Goal: Task Accomplishment & Management: Complete application form

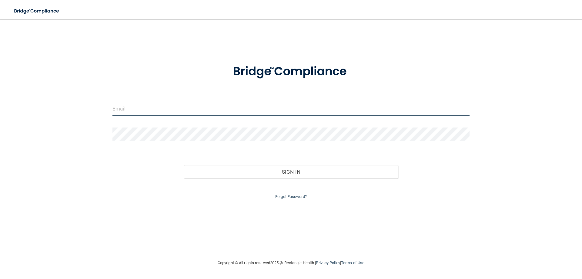
click at [156, 109] on input "email" at bounding box center [291, 109] width 357 height 14
type input "[EMAIL_ADDRESS][DOMAIN_NAME]"
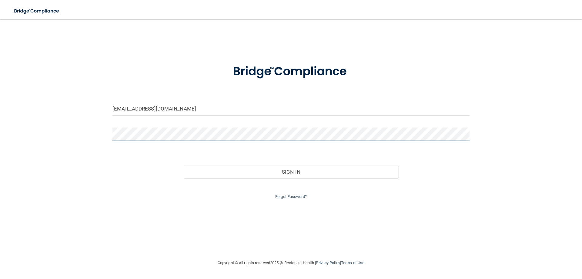
click at [184, 165] on button "Sign In" at bounding box center [291, 171] width 214 height 13
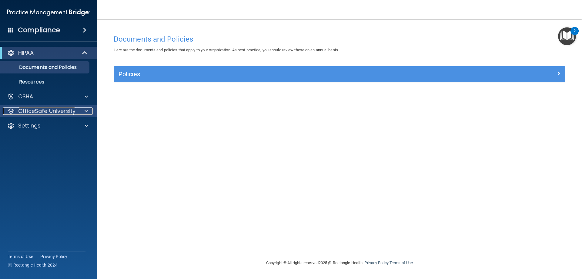
click at [88, 110] on div at bounding box center [85, 110] width 15 height 7
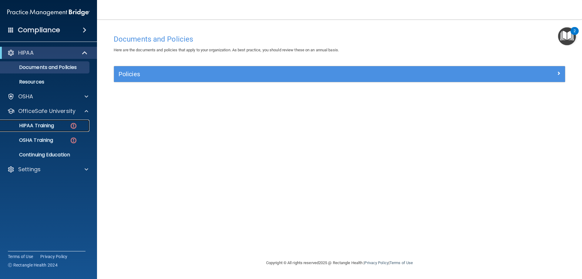
click at [74, 126] on img at bounding box center [74, 126] width 8 height 8
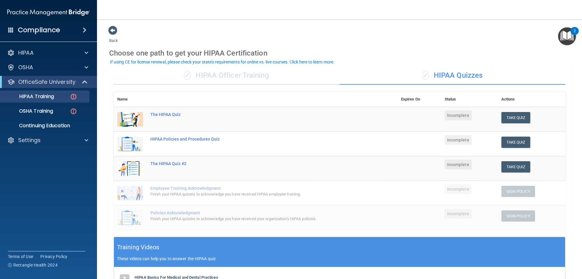
click at [224, 70] on div "✓ HIPAA Officer Training" at bounding box center [227, 75] width 226 height 18
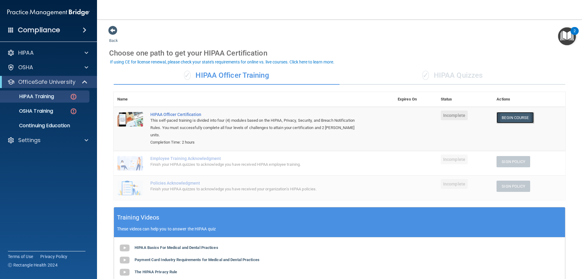
click at [520, 116] on link "Begin Course" at bounding box center [515, 117] width 37 height 11
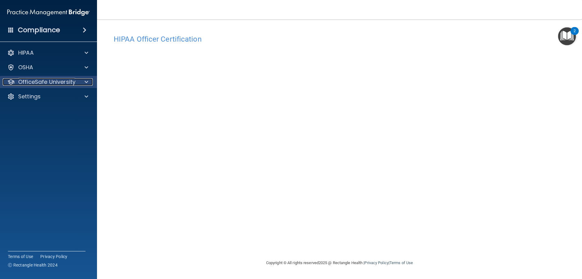
click at [86, 80] on span at bounding box center [87, 81] width 4 height 7
click at [87, 82] on span at bounding box center [87, 81] width 4 height 7
click at [573, 29] on div "2" at bounding box center [575, 31] width 8 height 8
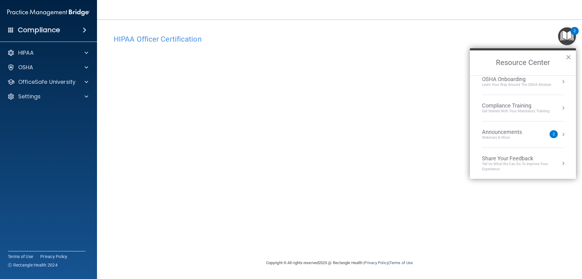
scroll to position [34, 0]
click at [560, 135] on button "Resource Center" at bounding box center [563, 134] width 6 height 6
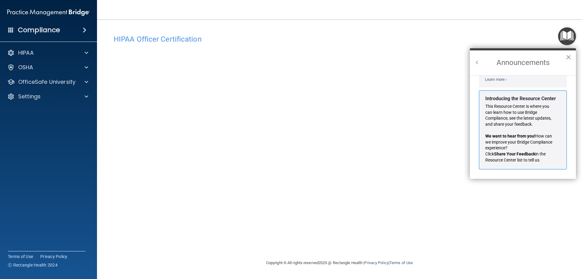
scroll to position [106, 0]
click at [569, 58] on button "×" at bounding box center [569, 57] width 6 height 10
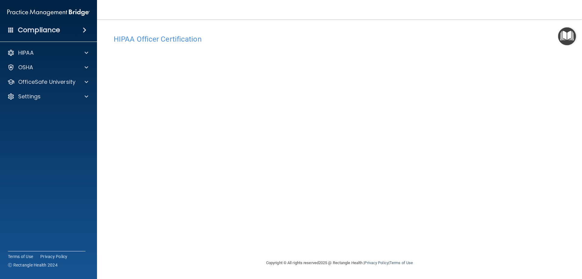
drag, startPoint x: 351, startPoint y: 12, endPoint x: 324, endPoint y: 8, distance: 27.2
click at [347, 11] on nav "Toggle navigation Isabel Lopez izzyrules2019@gmail.com Manage My Enterprise Ame…" at bounding box center [339, 9] width 485 height 19
click at [351, 249] on div "HIPAA Officer Certification This course doesn’t expire until . Are you sure you…" at bounding box center [339, 145] width 461 height 227
click at [76, 77] on div "OfficeSafe University" at bounding box center [48, 82] width 97 height 12
click at [86, 80] on span at bounding box center [87, 81] width 4 height 7
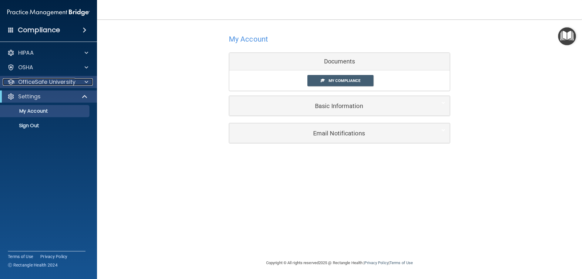
click at [53, 82] on p "OfficeSafe University" at bounding box center [46, 81] width 57 height 7
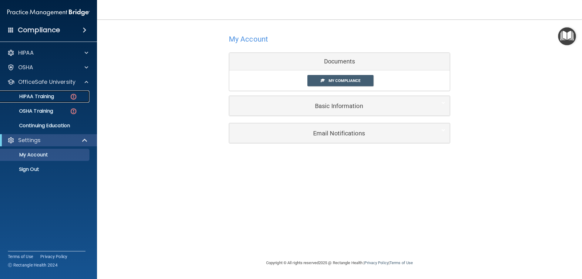
click at [57, 95] on div "HIPAA Training" at bounding box center [45, 96] width 83 height 6
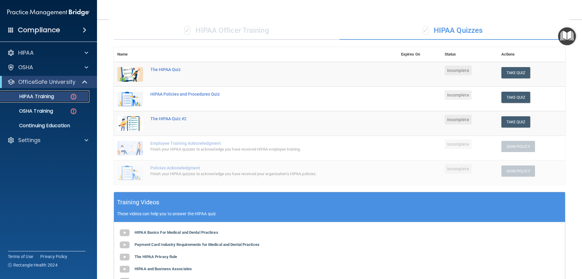
scroll to position [30, 0]
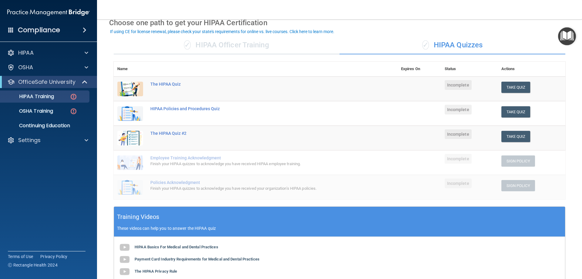
click at [288, 49] on div "✓ HIPAA Officer Training" at bounding box center [227, 45] width 226 height 18
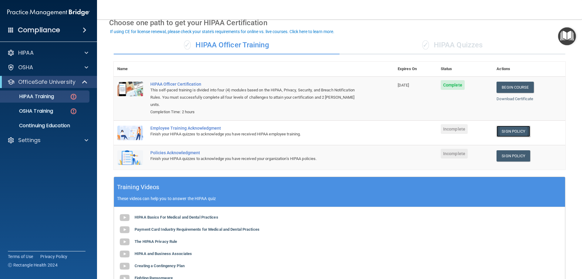
click at [514, 126] on link "Sign Policy" at bounding box center [514, 131] width 34 height 11
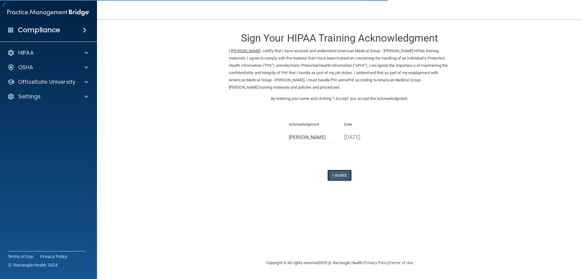
click at [335, 174] on button "I Agree" at bounding box center [340, 175] width 24 height 11
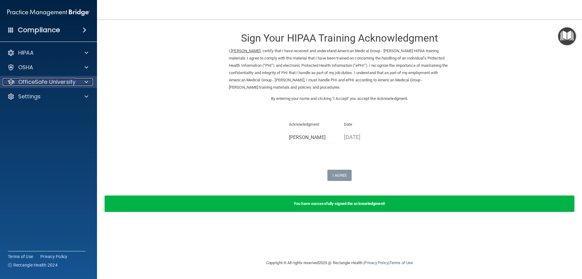
click at [76, 83] on div "OfficeSafe University" at bounding box center [40, 81] width 75 height 7
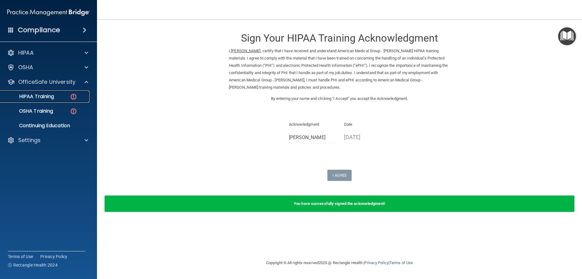
click at [70, 96] on img at bounding box center [74, 97] width 8 height 8
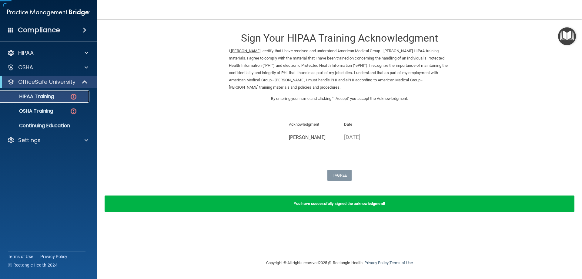
click at [70, 96] on img at bounding box center [74, 97] width 8 height 8
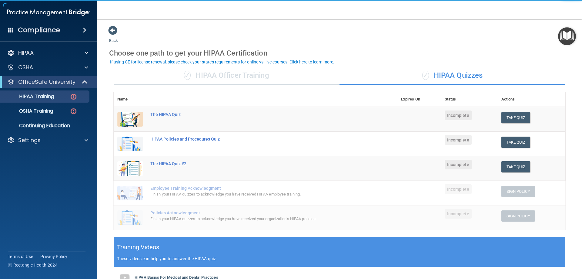
drag, startPoint x: 239, startPoint y: 79, endPoint x: 243, endPoint y: 80, distance: 4.3
click at [239, 79] on div "✓ HIPAA Officer Training" at bounding box center [227, 75] width 226 height 18
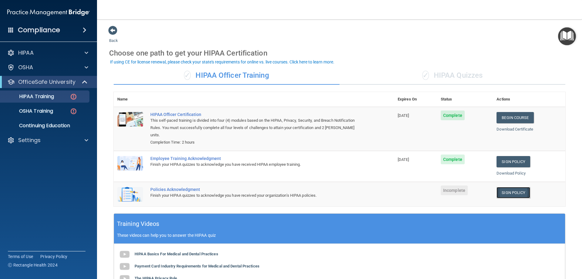
click at [499, 187] on link "Sign Policy" at bounding box center [514, 192] width 34 height 11
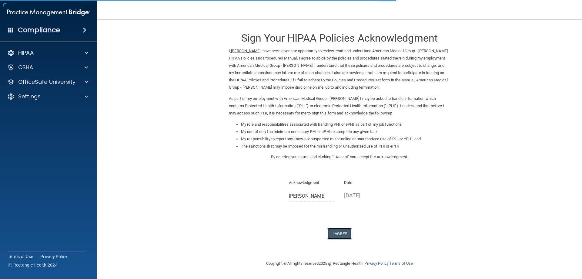
click at [336, 231] on button "I Agree" at bounding box center [340, 233] width 24 height 11
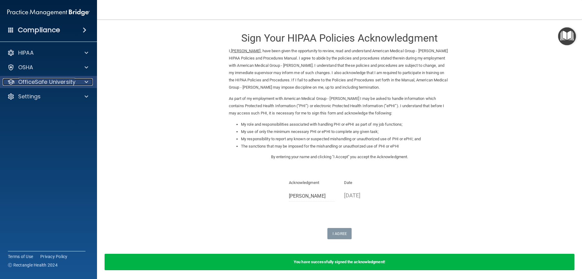
click at [73, 84] on p "OfficeSafe University" at bounding box center [46, 81] width 57 height 7
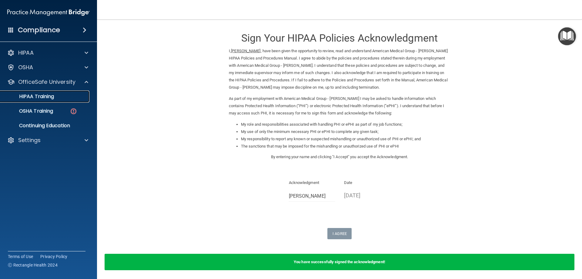
click at [69, 98] on div "HIPAA Training" at bounding box center [45, 96] width 83 height 6
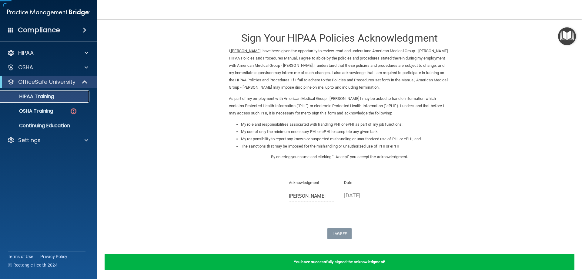
click at [68, 98] on div "HIPAA Training" at bounding box center [45, 96] width 83 height 6
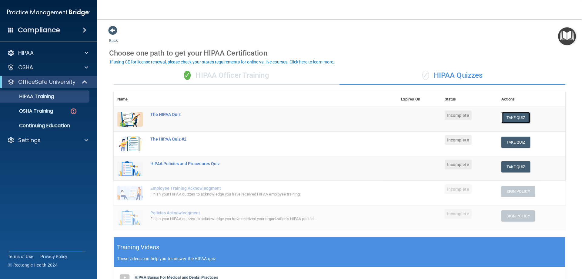
click at [503, 115] on button "Take Quiz" at bounding box center [516, 117] width 29 height 11
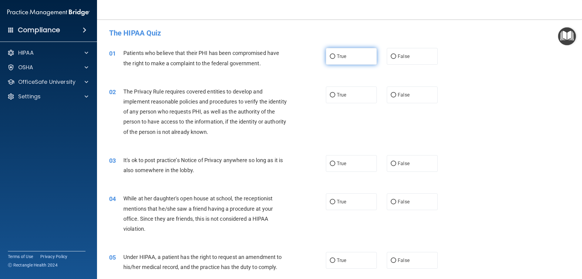
click at [345, 56] on label "True" at bounding box center [351, 56] width 51 height 17
click at [335, 56] on input "True" at bounding box center [332, 56] width 5 height 5
radio input "true"
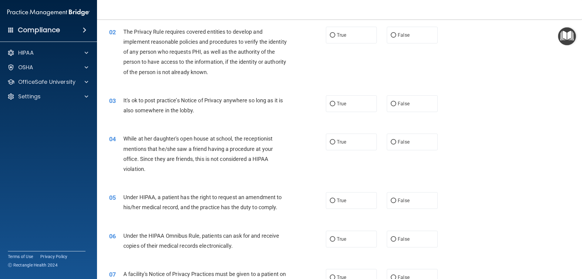
scroll to position [61, 0]
click at [343, 39] on label "True" at bounding box center [351, 34] width 51 height 17
click at [335, 37] on input "True" at bounding box center [332, 34] width 5 height 5
radio input "true"
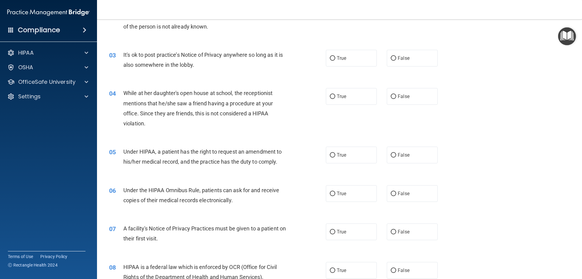
scroll to position [121, 0]
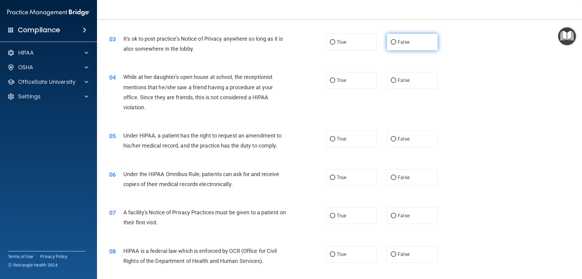
click at [398, 41] on span "False" at bounding box center [404, 42] width 12 height 6
click at [396, 41] on input "False" at bounding box center [393, 42] width 5 height 5
radio input "true"
click at [337, 41] on span "True" at bounding box center [341, 42] width 9 height 6
click at [335, 41] on input "True" at bounding box center [332, 42] width 5 height 5
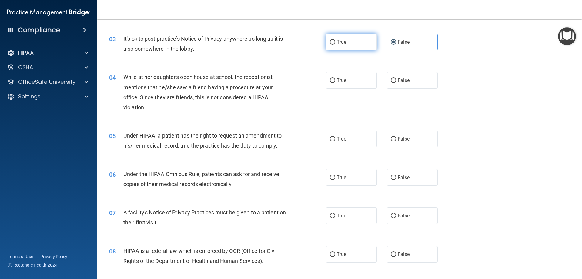
radio input "true"
click at [398, 42] on span "False" at bounding box center [404, 42] width 12 height 6
click at [396, 42] on input "False" at bounding box center [393, 42] width 5 height 5
radio input "true"
radio input "false"
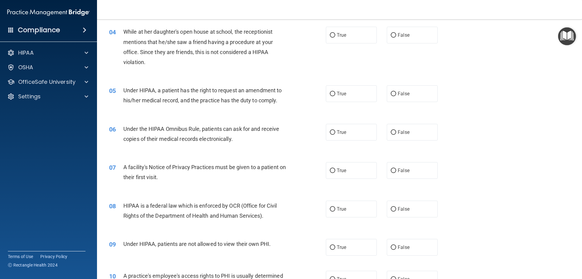
scroll to position [152, 0]
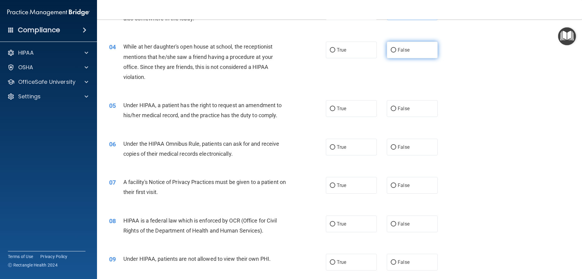
click at [424, 48] on label "False" at bounding box center [412, 50] width 51 height 17
click at [396, 48] on input "False" at bounding box center [393, 50] width 5 height 5
radio input "true"
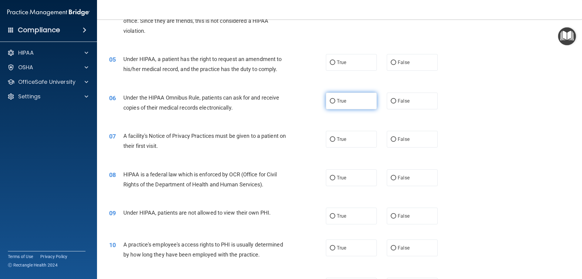
scroll to position [212, 0]
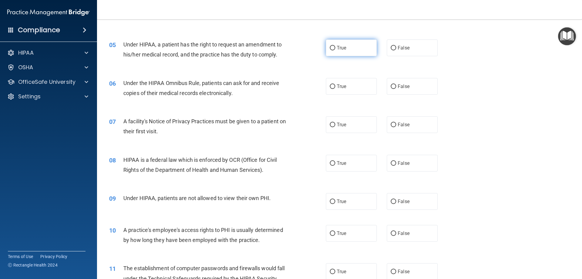
click at [356, 52] on label "True" at bounding box center [351, 47] width 51 height 17
click at [335, 50] on input "True" at bounding box center [332, 48] width 5 height 5
radio input "true"
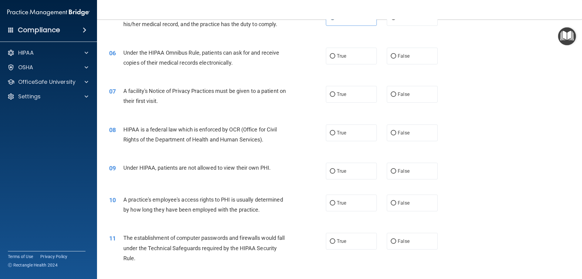
scroll to position [273, 0]
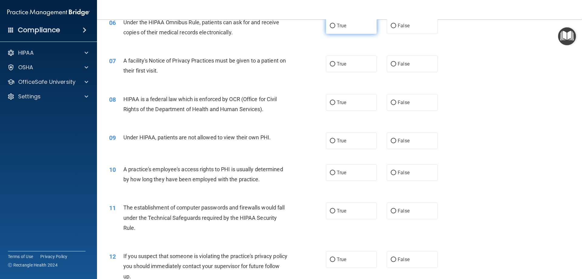
click at [337, 24] on span "True" at bounding box center [341, 26] width 9 height 6
click at [335, 24] on input "True" at bounding box center [332, 26] width 5 height 5
radio input "true"
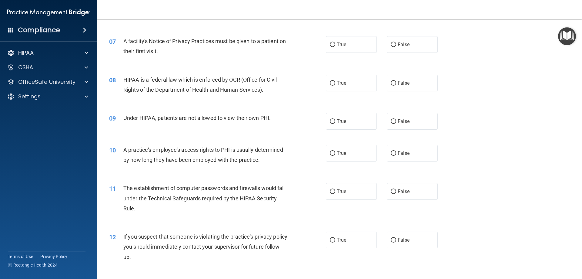
scroll to position [303, 0]
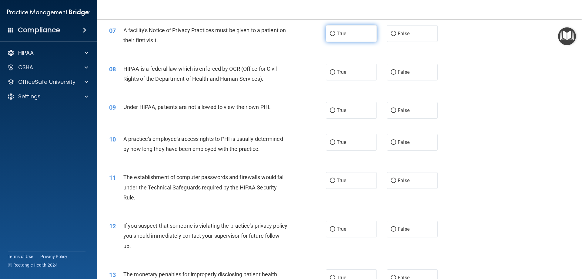
click at [335, 38] on label "True" at bounding box center [351, 33] width 51 height 17
click at [335, 36] on input "True" at bounding box center [332, 34] width 5 height 5
radio input "true"
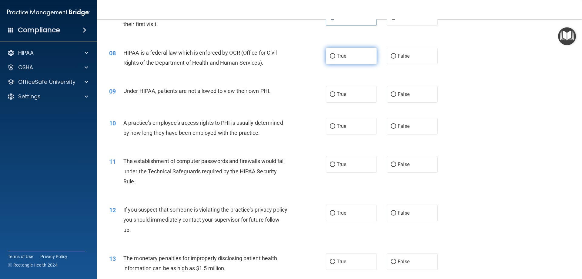
scroll to position [334, 0]
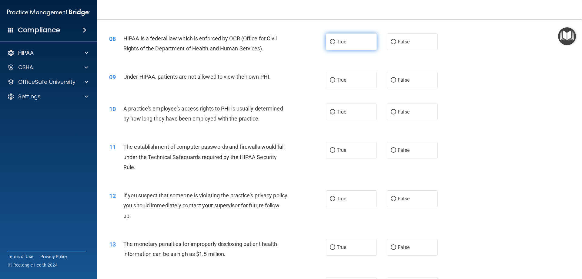
click at [342, 41] on span "True" at bounding box center [341, 42] width 9 height 6
click at [335, 41] on input "True" at bounding box center [332, 42] width 5 height 5
radio input "true"
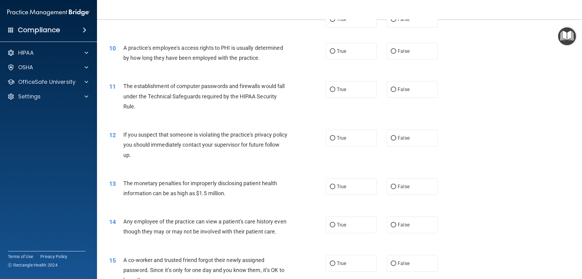
scroll to position [364, 0]
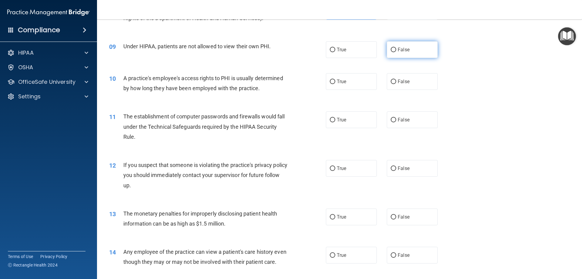
click at [401, 53] on label "False" at bounding box center [412, 49] width 51 height 17
click at [400, 47] on span "False" at bounding box center [404, 50] width 12 height 6
click at [396, 48] on input "False" at bounding box center [393, 50] width 5 height 5
radio input "true"
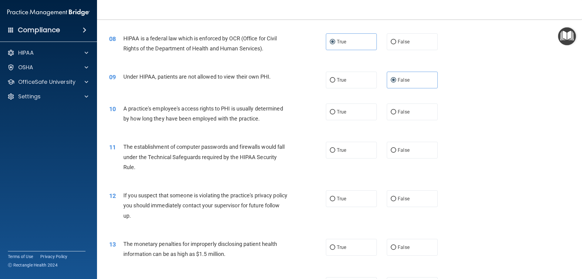
click at [304, 85] on div "09 Under HIPAA, patients are not allowed to view their own PHI. True False" at bounding box center [340, 80] width 470 height 32
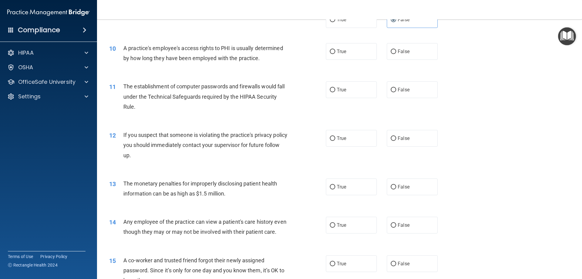
scroll to position [394, 0]
click at [409, 46] on label "False" at bounding box center [412, 51] width 51 height 17
click at [396, 49] on input "False" at bounding box center [393, 51] width 5 height 5
radio input "true"
click at [345, 87] on label "True" at bounding box center [351, 89] width 51 height 17
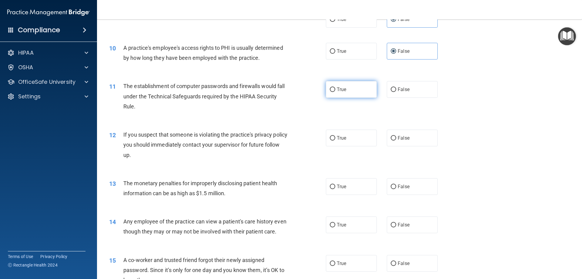
click at [335, 87] on input "True" at bounding box center [332, 89] width 5 height 5
radio input "true"
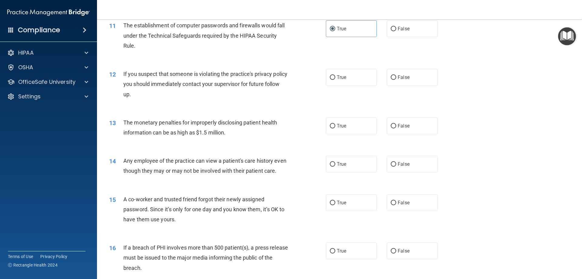
scroll to position [485, 0]
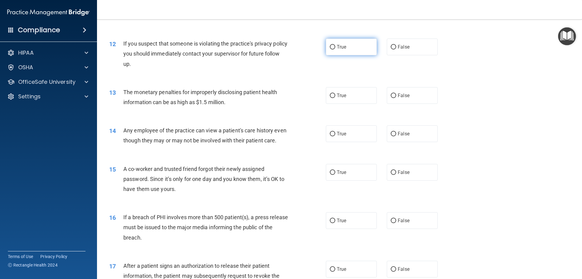
click at [368, 49] on label "True" at bounding box center [351, 47] width 51 height 17
click at [335, 49] on input "True" at bounding box center [332, 47] width 5 height 5
radio input "true"
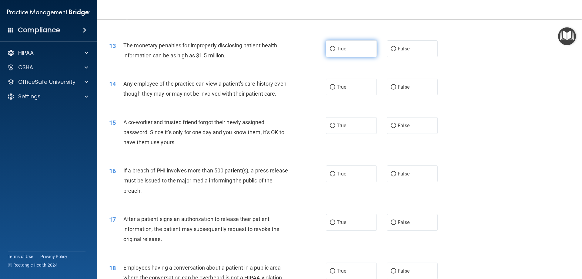
scroll to position [546, 0]
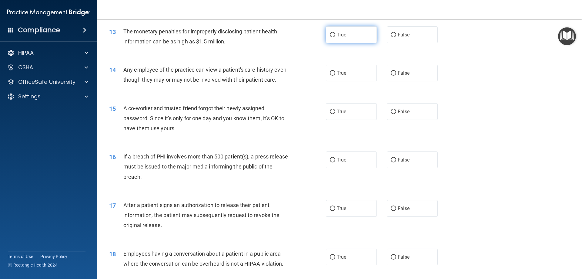
click at [355, 31] on label "True" at bounding box center [351, 34] width 51 height 17
click at [335, 33] on input "True" at bounding box center [332, 35] width 5 height 5
radio input "true"
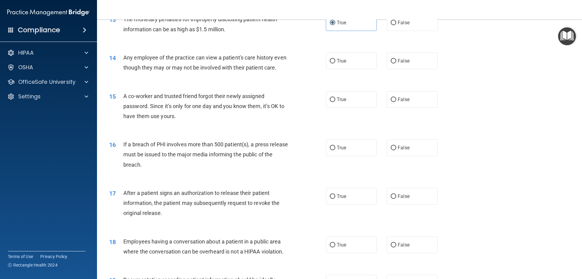
scroll to position [576, 0]
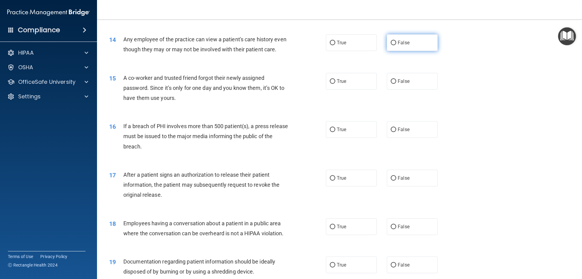
click at [426, 45] on label "False" at bounding box center [412, 42] width 51 height 17
click at [396, 45] on input "False" at bounding box center [393, 43] width 5 height 5
radio input "true"
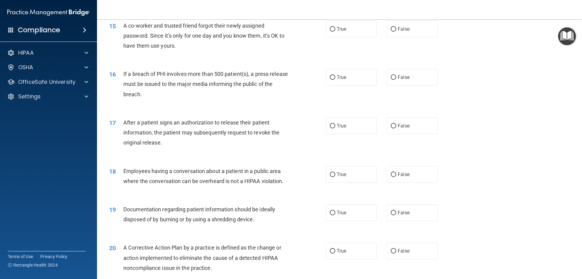
scroll to position [637, 0]
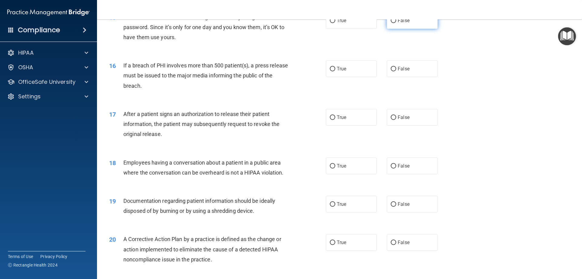
click at [398, 23] on span "False" at bounding box center [404, 21] width 12 height 6
click at [396, 23] on input "False" at bounding box center [393, 21] width 5 height 5
radio input "true"
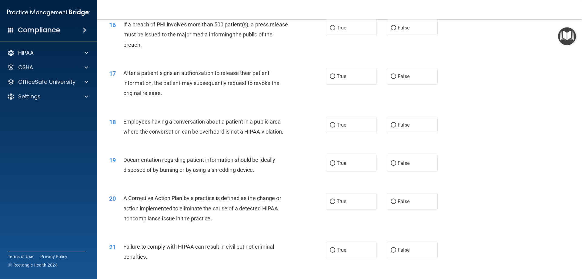
scroll to position [667, 0]
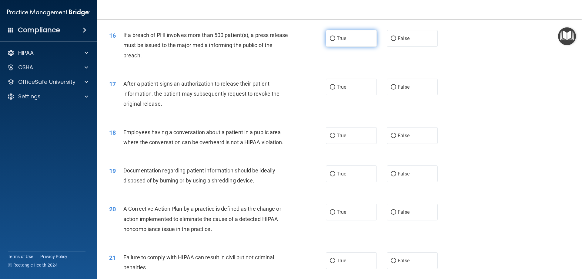
click at [355, 46] on label "True" at bounding box center [351, 38] width 51 height 17
click at [335, 41] on input "True" at bounding box center [332, 38] width 5 height 5
radio input "true"
click at [389, 47] on label "False" at bounding box center [412, 38] width 51 height 17
click at [391, 41] on input "False" at bounding box center [393, 38] width 5 height 5
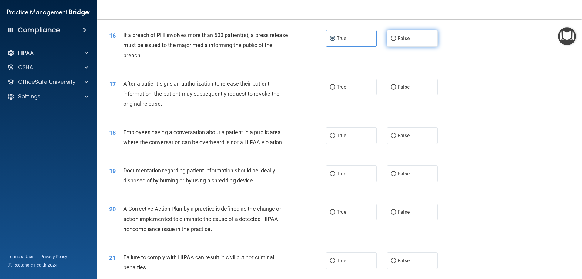
radio input "true"
radio input "false"
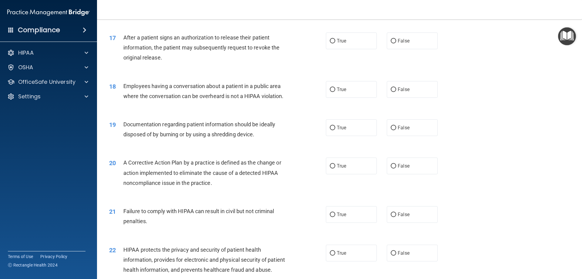
scroll to position [728, 0]
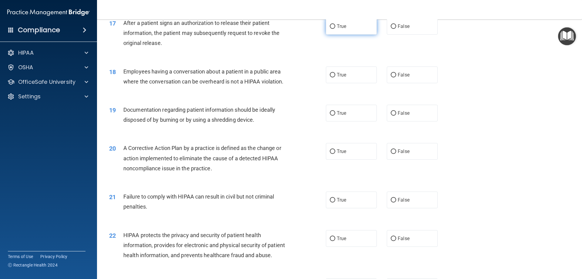
click at [353, 31] on label "True" at bounding box center [351, 26] width 51 height 17
click at [335, 29] on input "True" at bounding box center [332, 26] width 5 height 5
radio input "true"
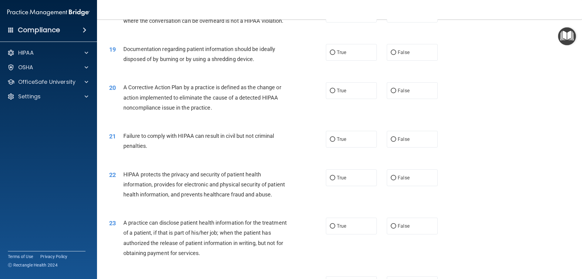
scroll to position [758, 0]
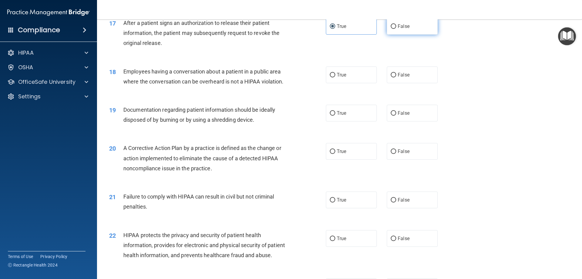
click at [420, 35] on label "False" at bounding box center [412, 26] width 51 height 17
click at [396, 29] on input "False" at bounding box center [393, 26] width 5 height 5
radio input "true"
radio input "false"
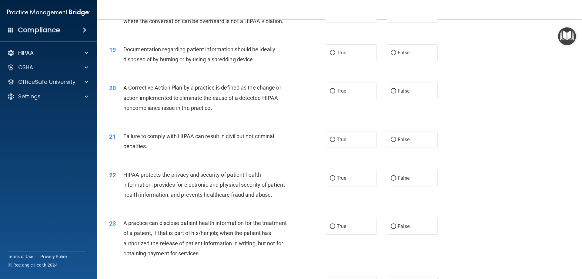
scroll to position [789, 0]
click at [393, 22] on label "False" at bounding box center [412, 14] width 51 height 17
click at [393, 17] on input "False" at bounding box center [393, 14] width 5 height 5
radio input "true"
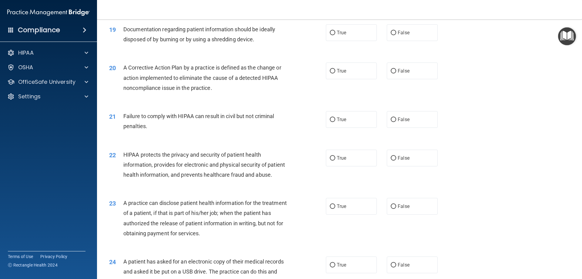
scroll to position [819, 0]
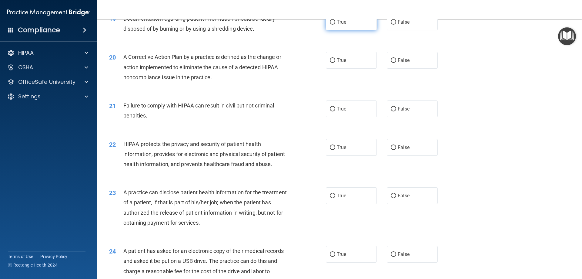
click at [338, 30] on label "True" at bounding box center [351, 22] width 51 height 17
click at [335, 25] on input "True" at bounding box center [332, 22] width 5 height 5
radio input "true"
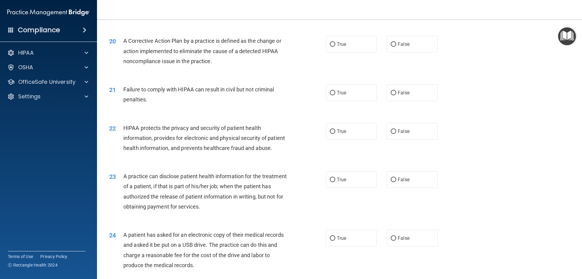
scroll to position [849, 0]
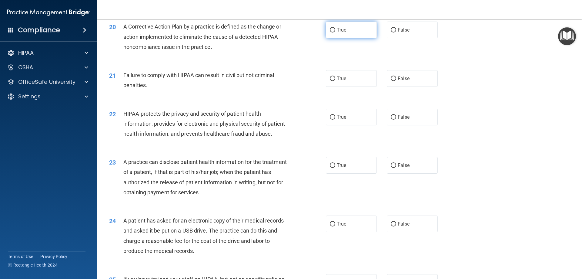
click at [365, 38] on label "True" at bounding box center [351, 30] width 51 height 17
click at [335, 32] on input "True" at bounding box center [332, 30] width 5 height 5
radio input "true"
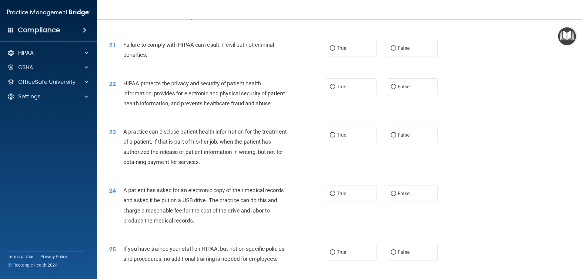
scroll to position [910, 0]
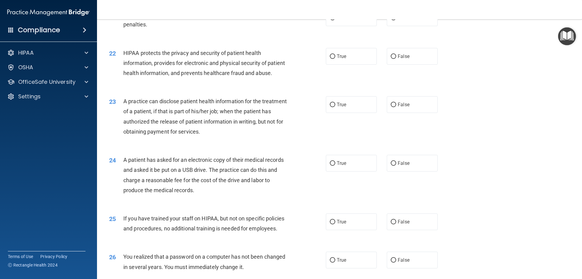
click at [379, 26] on div "True False" at bounding box center [387, 17] width 122 height 17
click at [353, 26] on label "True" at bounding box center [351, 17] width 51 height 17
click at [335, 20] on input "True" at bounding box center [332, 18] width 5 height 5
radio input "true"
click at [402, 21] on span "False" at bounding box center [404, 18] width 12 height 6
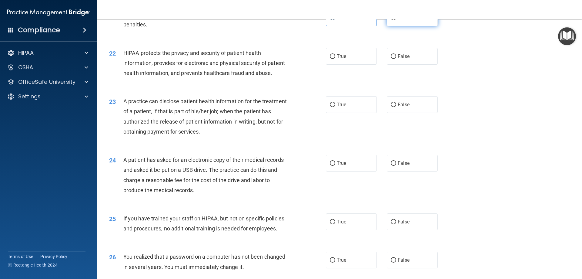
click at [396, 20] on input "False" at bounding box center [393, 18] width 5 height 5
radio input "true"
radio input "false"
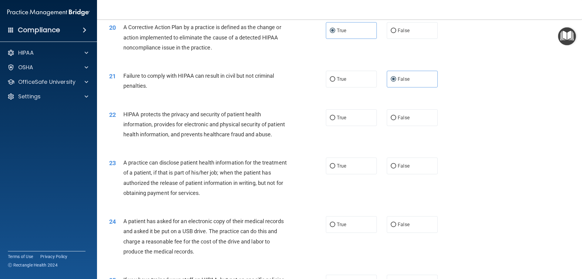
scroll to position [819, 0]
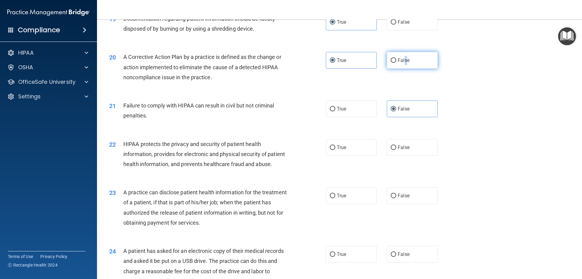
drag, startPoint x: 404, startPoint y: 73, endPoint x: 401, endPoint y: 75, distance: 4.1
click at [401, 69] on label "False" at bounding box center [412, 60] width 51 height 17
click at [400, 63] on span "False" at bounding box center [404, 60] width 12 height 6
click at [396, 63] on input "False" at bounding box center [393, 60] width 5 height 5
radio input "true"
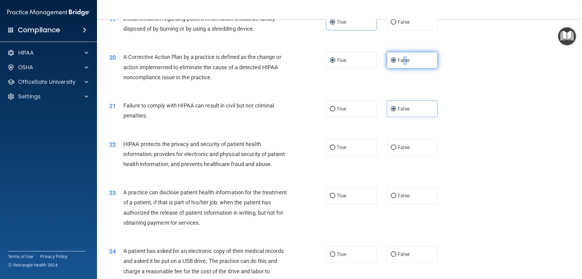
radio input "false"
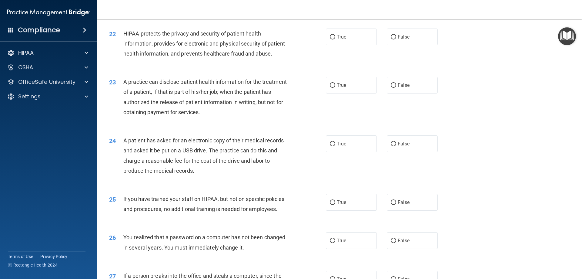
scroll to position [940, 0]
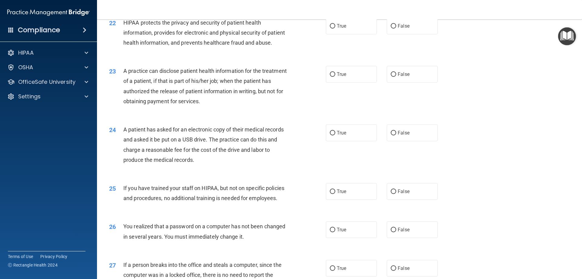
click at [312, 36] on div "22 HIPAA protects the privacy and security of patient health information, provi…" at bounding box center [217, 34] width 235 height 33
drag, startPoint x: 319, startPoint y: 35, endPoint x: 331, endPoint y: 35, distance: 11.5
click at [320, 35] on div "22 HIPAA protects the privacy and security of patient health information, provi…" at bounding box center [217, 34] width 235 height 33
click at [338, 29] on span "True" at bounding box center [341, 26] width 9 height 6
click at [358, 34] on label "True" at bounding box center [351, 26] width 51 height 17
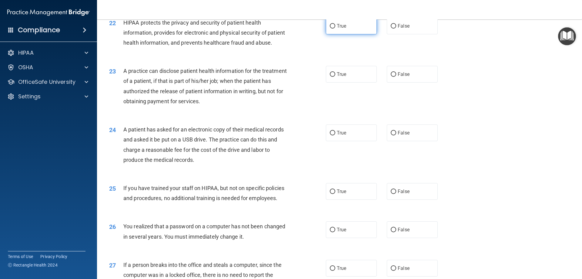
click at [335, 29] on input "True" at bounding box center [332, 26] width 5 height 5
radio input "true"
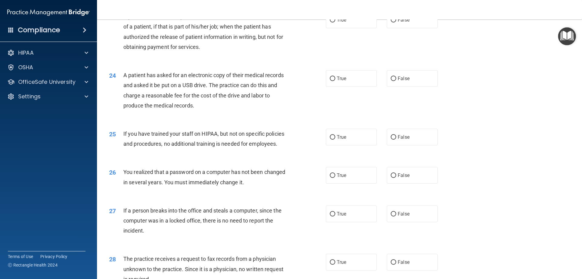
scroll to position [1001, 0]
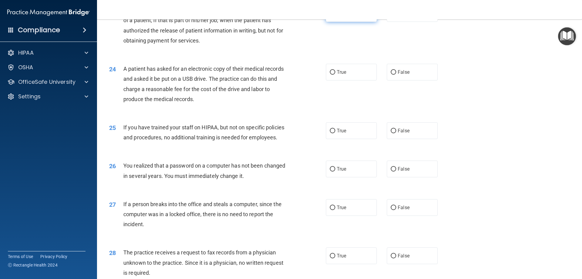
click at [341, 22] on label "True" at bounding box center [351, 13] width 51 height 17
click at [335, 16] on input "True" at bounding box center [332, 14] width 5 height 5
radio input "true"
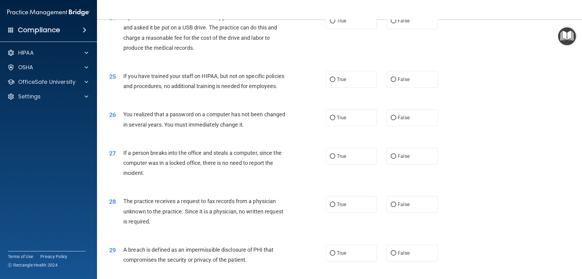
scroll to position [1061, 0]
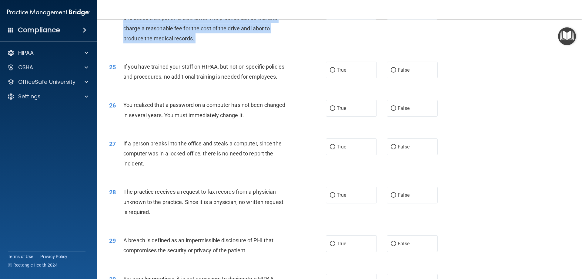
drag, startPoint x: 335, startPoint y: 39, endPoint x: 333, endPoint y: 46, distance: 7.7
click at [333, 46] on div "24 A patient has asked for an electronic copy of their medical records and aske…" at bounding box center [340, 24] width 470 height 59
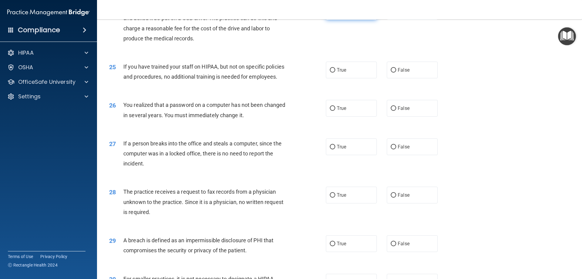
click at [342, 14] on span "True" at bounding box center [341, 11] width 9 height 6
click at [335, 14] on input "True" at bounding box center [332, 11] width 5 height 5
radio input "true"
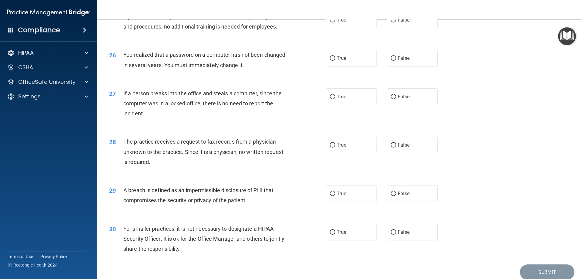
scroll to position [1122, 0]
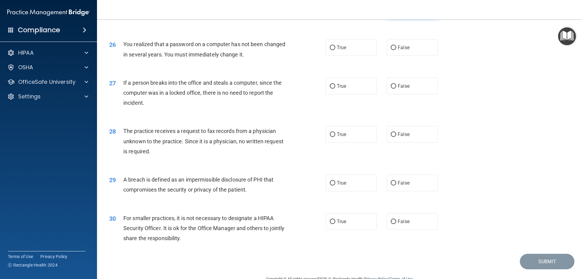
click at [426, 18] on label "False" at bounding box center [412, 9] width 51 height 17
click at [396, 12] on input "False" at bounding box center [393, 9] width 5 height 5
radio input "true"
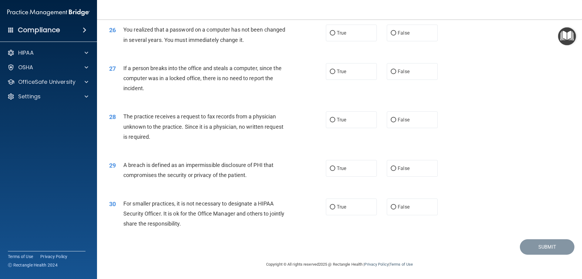
scroll to position [1152, 0]
click at [352, 33] on label "True" at bounding box center [351, 33] width 51 height 17
click at [335, 33] on input "True" at bounding box center [332, 33] width 5 height 5
radio input "true"
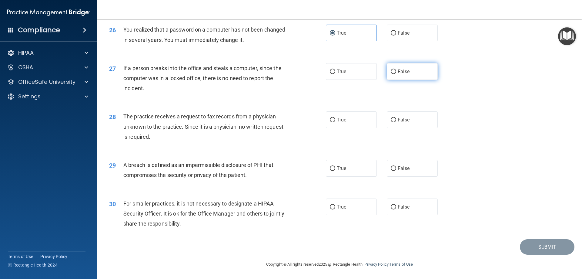
click at [412, 70] on label "False" at bounding box center [412, 71] width 51 height 17
click at [396, 70] on input "False" at bounding box center [393, 71] width 5 height 5
radio input "true"
click at [423, 124] on label "False" at bounding box center [412, 119] width 51 height 17
click at [396, 122] on input "False" at bounding box center [393, 120] width 5 height 5
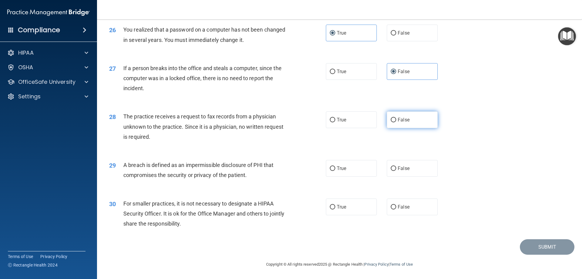
radio input "true"
click at [337, 168] on span "True" at bounding box center [341, 168] width 9 height 6
click at [335, 168] on input "True" at bounding box center [332, 168] width 5 height 5
radio input "true"
click at [409, 212] on label "False" at bounding box center [412, 206] width 51 height 17
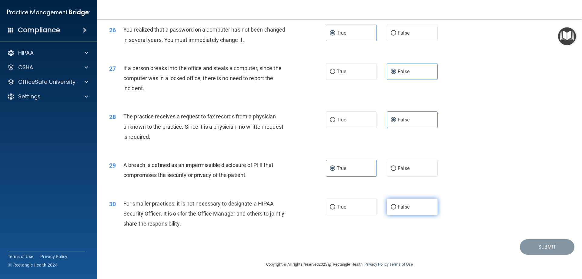
click at [396, 209] on input "False" at bounding box center [393, 207] width 5 height 5
radio input "true"
click at [552, 250] on button "Submit" at bounding box center [547, 246] width 55 height 15
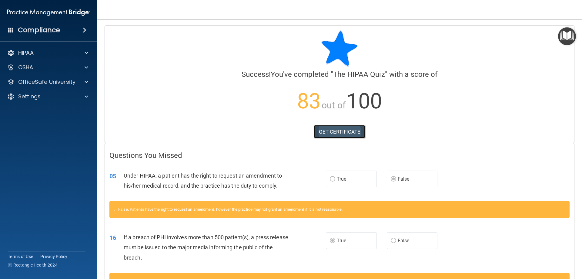
click at [331, 134] on link "GET CERTIFICATE" at bounding box center [340, 131] width 52 height 13
click at [90, 79] on div at bounding box center [85, 81] width 15 height 7
click at [64, 96] on div "HIPAA Training" at bounding box center [45, 96] width 83 height 6
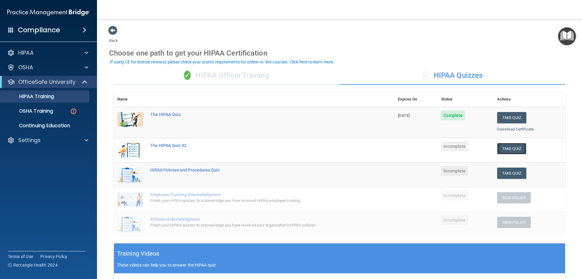
click at [510, 149] on button "Take Quiz" at bounding box center [511, 148] width 29 height 11
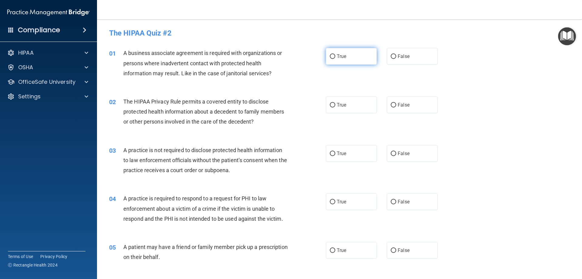
click at [345, 62] on label "True" at bounding box center [351, 56] width 51 height 17
click at [335, 59] on input "True" at bounding box center [332, 56] width 5 height 5
radio input "true"
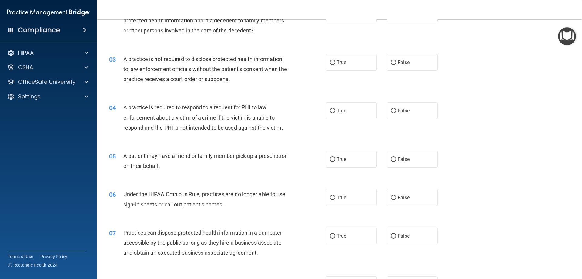
scroll to position [61, 0]
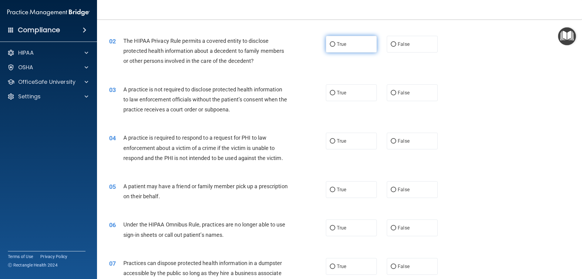
click at [362, 39] on label "True" at bounding box center [351, 44] width 51 height 17
click at [335, 42] on input "True" at bounding box center [332, 44] width 5 height 5
radio input "true"
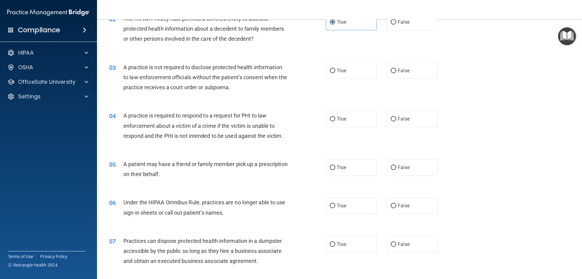
scroll to position [121, 0]
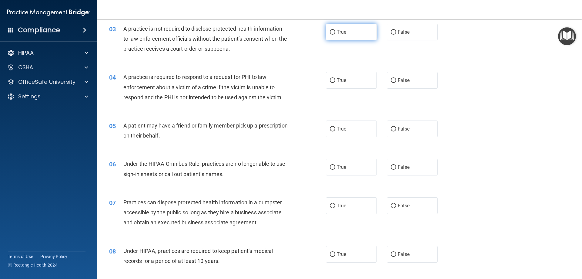
click at [355, 34] on label "True" at bounding box center [351, 32] width 51 height 17
click at [335, 34] on input "True" at bounding box center [332, 32] width 5 height 5
radio input "true"
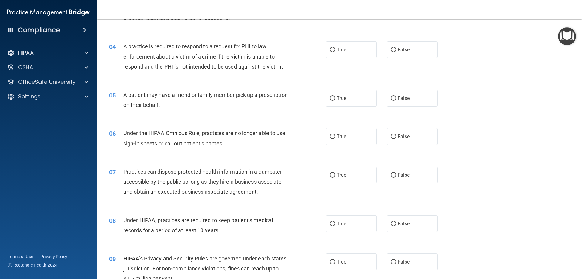
scroll to position [152, 0]
click at [358, 52] on label "True" at bounding box center [351, 50] width 51 height 17
click at [335, 52] on input "True" at bounding box center [332, 50] width 5 height 5
radio input "true"
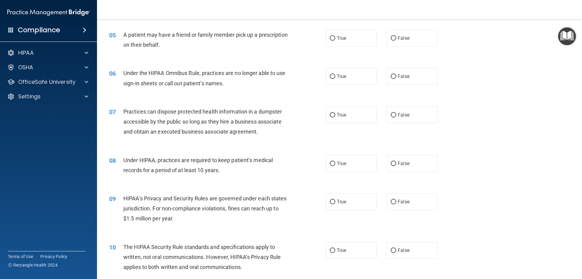
scroll to position [212, 0]
click at [347, 37] on label "True" at bounding box center [351, 37] width 51 height 17
click at [335, 37] on input "True" at bounding box center [332, 38] width 5 height 5
radio input "true"
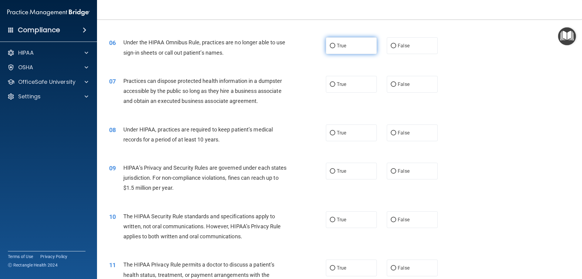
click at [341, 47] on span "True" at bounding box center [341, 46] width 9 height 6
click at [335, 47] on input "True" at bounding box center [332, 46] width 5 height 5
radio input "true"
click at [408, 45] on label "False" at bounding box center [412, 45] width 51 height 17
click at [396, 45] on input "False" at bounding box center [393, 46] width 5 height 5
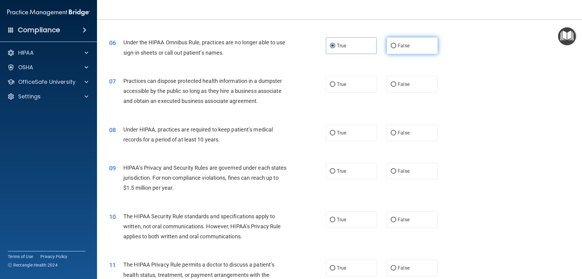
radio input "true"
radio input "false"
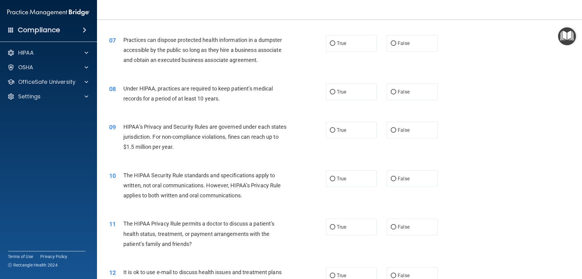
scroll to position [273, 0]
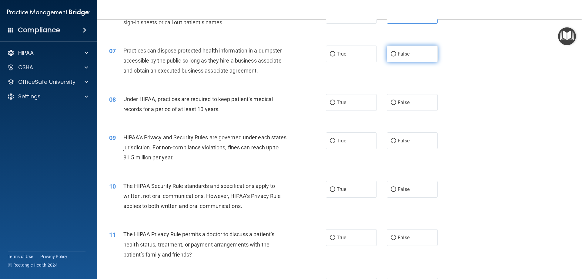
click at [391, 52] on input "False" at bounding box center [393, 54] width 5 height 5
radio input "true"
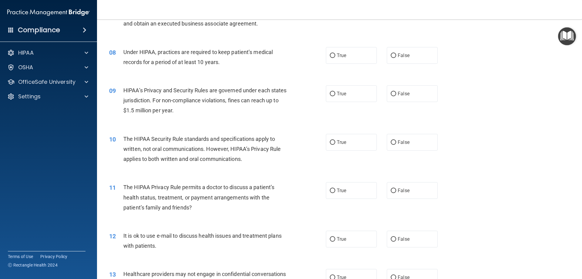
scroll to position [334, 0]
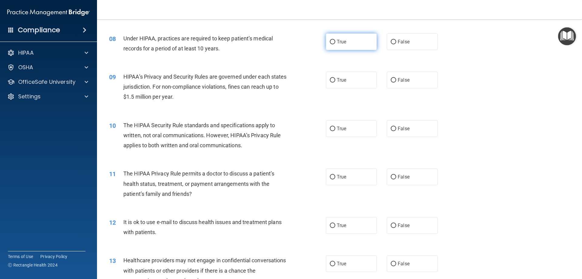
click at [353, 40] on label "True" at bounding box center [351, 41] width 51 height 17
click at [335, 40] on input "True" at bounding box center [332, 42] width 5 height 5
radio input "true"
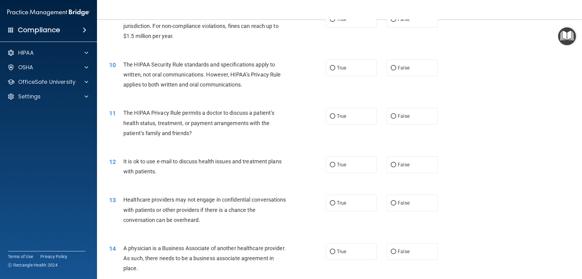
scroll to position [364, 0]
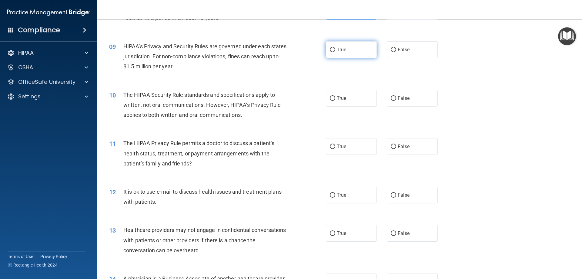
click at [338, 52] on span "True" at bounding box center [341, 50] width 9 height 6
click at [335, 52] on input "True" at bounding box center [332, 50] width 5 height 5
radio input "true"
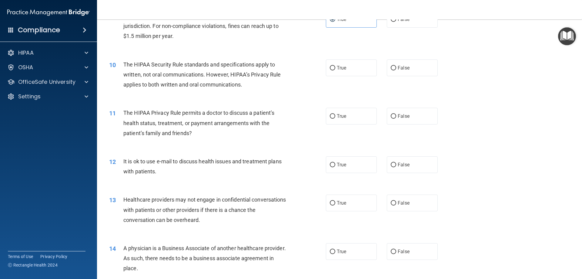
scroll to position [425, 0]
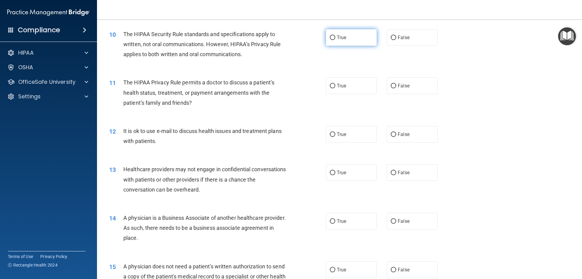
click at [359, 42] on label "True" at bounding box center [351, 37] width 51 height 17
click at [335, 40] on input "True" at bounding box center [332, 37] width 5 height 5
radio input "true"
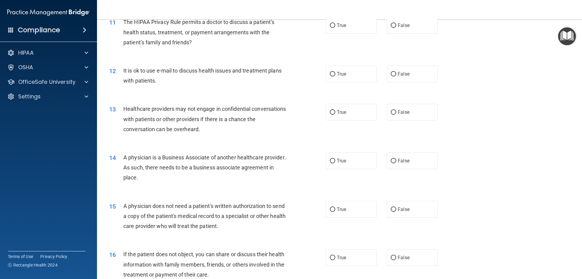
scroll to position [485, 0]
click at [351, 30] on label "True" at bounding box center [351, 25] width 51 height 17
click at [335, 28] on input "True" at bounding box center [332, 25] width 5 height 5
radio input "true"
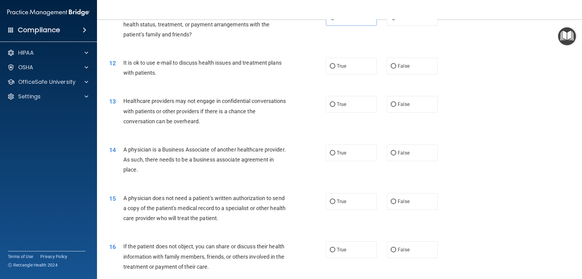
scroll to position [516, 0]
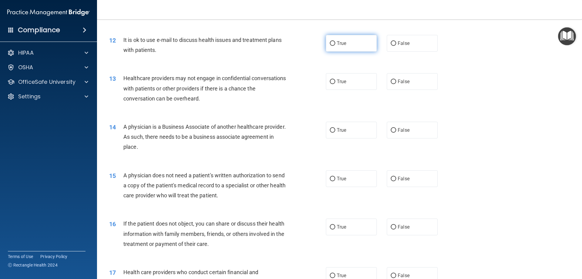
click at [351, 49] on label "True" at bounding box center [351, 43] width 51 height 17
click at [335, 46] on input "True" at bounding box center [332, 43] width 5 height 5
radio input "true"
click at [392, 47] on label "False" at bounding box center [412, 43] width 51 height 17
click at [392, 46] on input "False" at bounding box center [393, 43] width 5 height 5
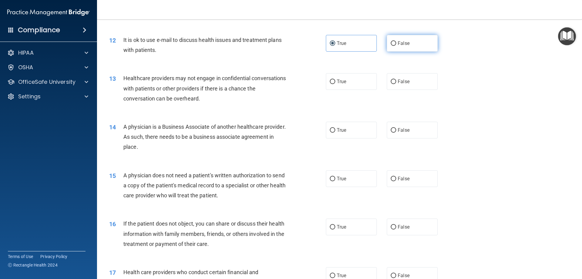
radio input "true"
radio input "false"
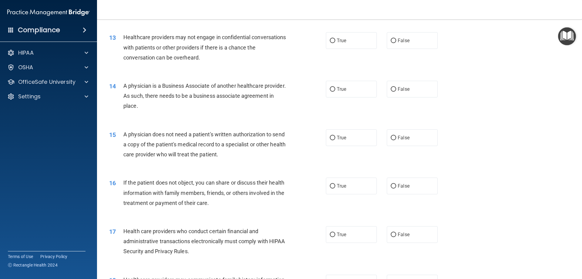
scroll to position [546, 0]
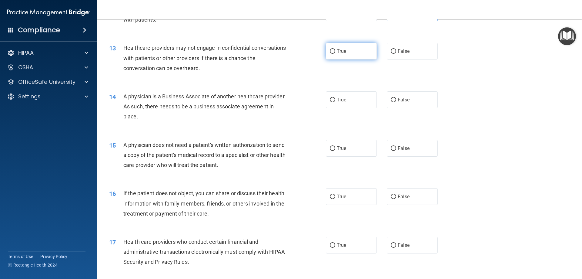
click at [330, 49] on input "True" at bounding box center [332, 51] width 5 height 5
radio input "true"
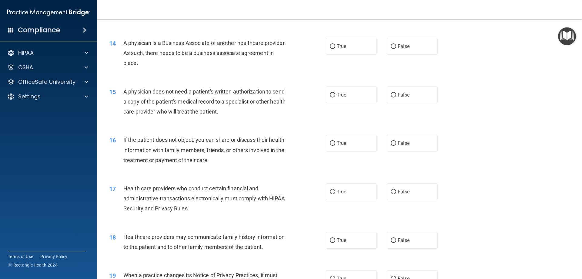
scroll to position [607, 0]
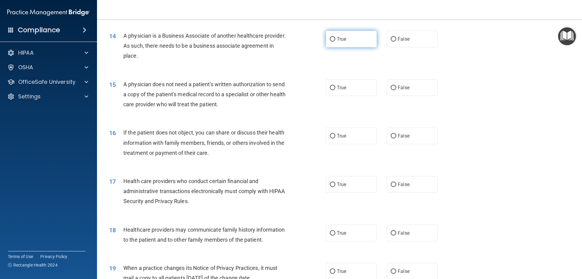
click at [347, 37] on label "True" at bounding box center [351, 39] width 51 height 17
click at [335, 37] on input "True" at bounding box center [332, 39] width 5 height 5
radio input "true"
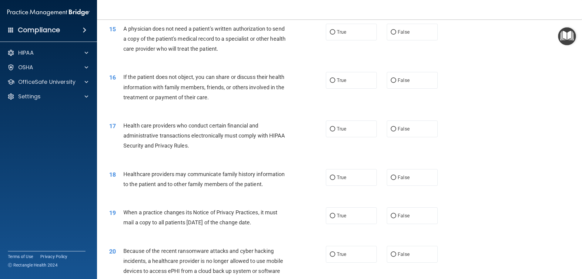
scroll to position [667, 0]
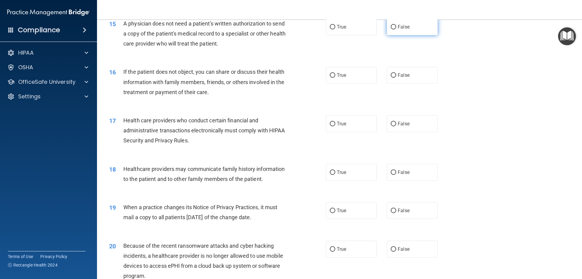
click at [419, 29] on label "False" at bounding box center [412, 27] width 51 height 17
click at [396, 29] on input "False" at bounding box center [393, 27] width 5 height 5
radio input "true"
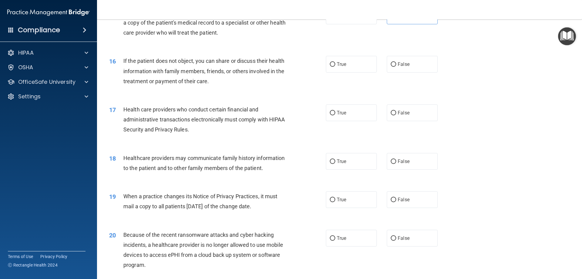
scroll to position [698, 0]
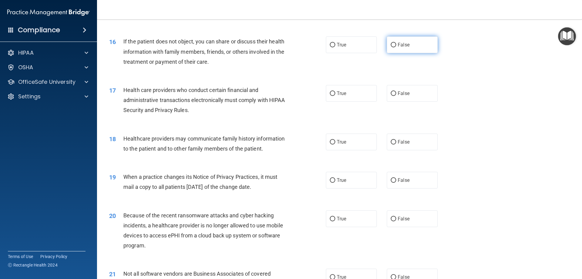
click at [392, 50] on label "False" at bounding box center [412, 44] width 51 height 17
click at [392, 47] on input "False" at bounding box center [393, 45] width 5 height 5
radio input "true"
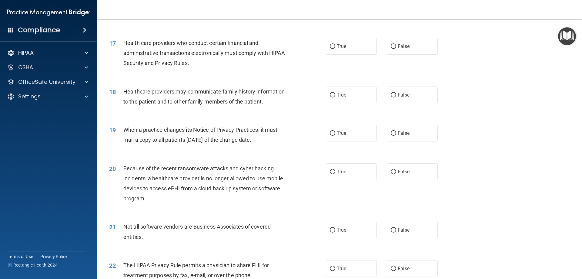
scroll to position [758, 0]
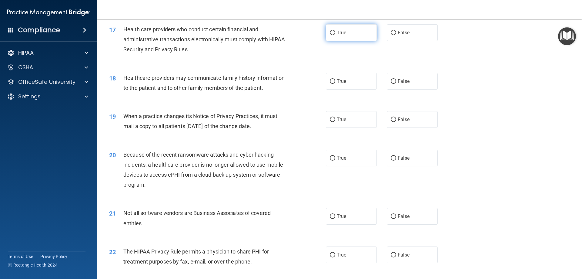
click at [330, 34] on input "True" at bounding box center [332, 33] width 5 height 5
radio input "true"
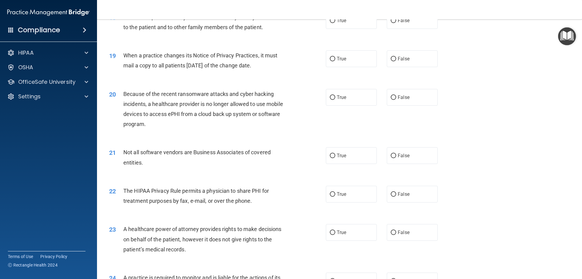
scroll to position [789, 0]
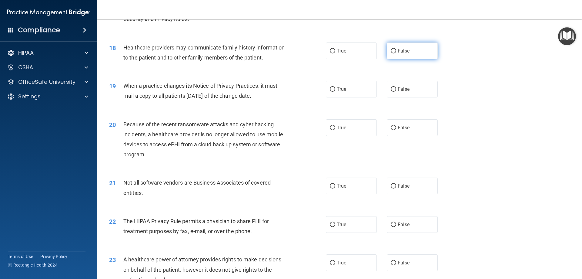
click at [391, 50] on input "False" at bounding box center [393, 51] width 5 height 5
radio input "true"
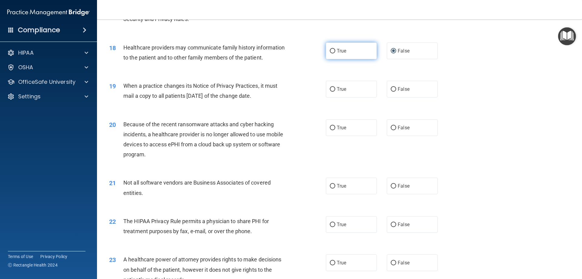
click at [363, 52] on label "True" at bounding box center [351, 50] width 51 height 17
click at [335, 52] on input "True" at bounding box center [332, 51] width 5 height 5
radio input "true"
click at [392, 49] on input "False" at bounding box center [393, 51] width 5 height 5
radio input "true"
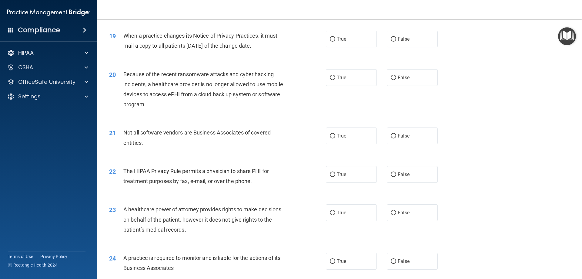
scroll to position [849, 0]
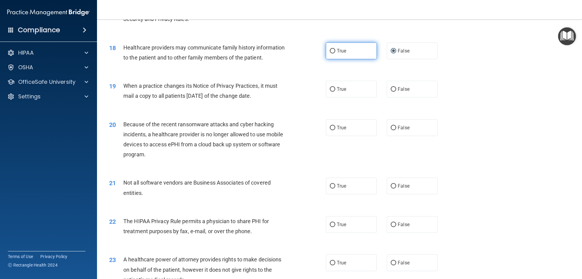
click at [360, 50] on label "True" at bounding box center [351, 50] width 51 height 17
click at [335, 50] on input "True" at bounding box center [332, 51] width 5 height 5
radio input "true"
radio input "false"
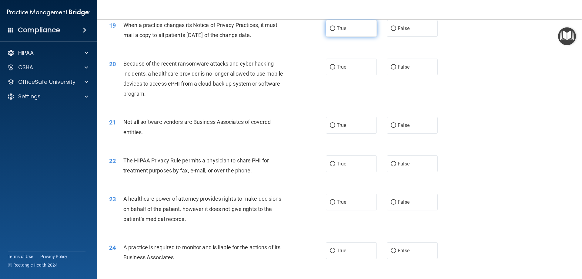
click at [337, 28] on span "True" at bounding box center [341, 28] width 9 height 6
click at [335, 28] on input "True" at bounding box center [332, 28] width 5 height 5
radio input "true"
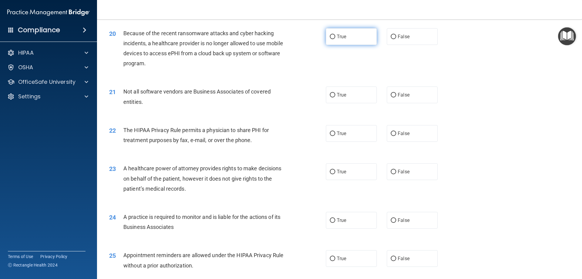
click at [335, 39] on label "True" at bounding box center [351, 36] width 51 height 17
click at [335, 39] on input "True" at bounding box center [332, 37] width 5 height 5
radio input "true"
click at [396, 32] on label "False" at bounding box center [412, 36] width 51 height 17
click at [396, 35] on input "False" at bounding box center [393, 37] width 5 height 5
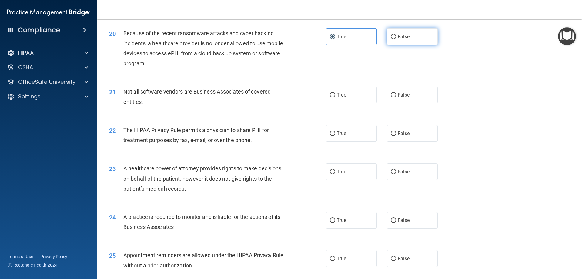
radio input "true"
radio input "false"
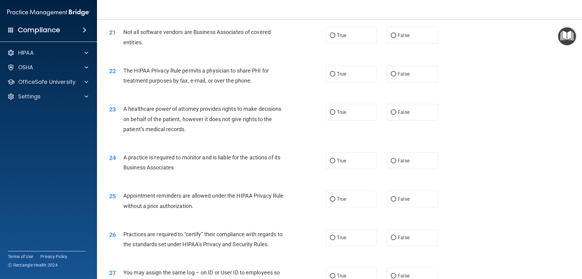
scroll to position [940, 0]
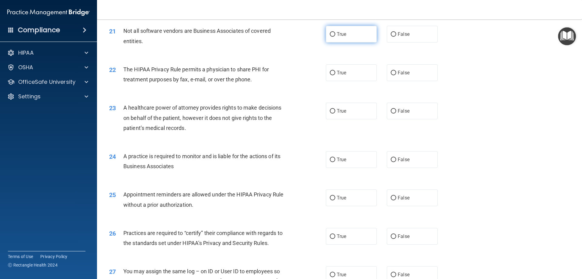
click at [348, 39] on label "True" at bounding box center [351, 34] width 51 height 17
click at [335, 37] on input "True" at bounding box center [332, 34] width 5 height 5
radio input "true"
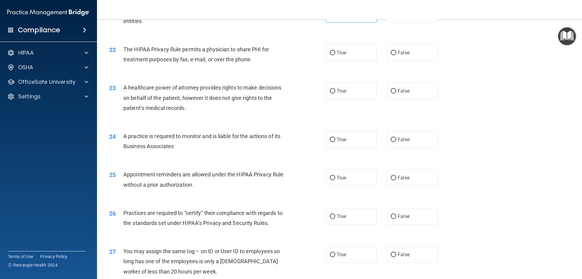
scroll to position [971, 0]
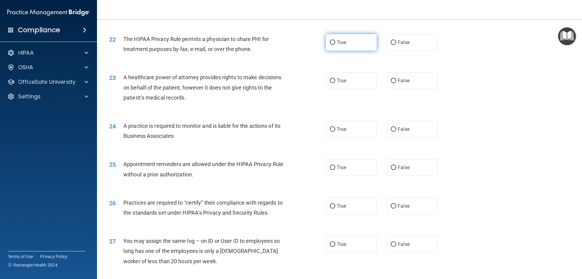
click at [351, 49] on label "True" at bounding box center [351, 42] width 51 height 17
click at [335, 45] on input "True" at bounding box center [332, 42] width 5 height 5
radio input "true"
click at [392, 41] on input "False" at bounding box center [393, 42] width 5 height 5
radio input "true"
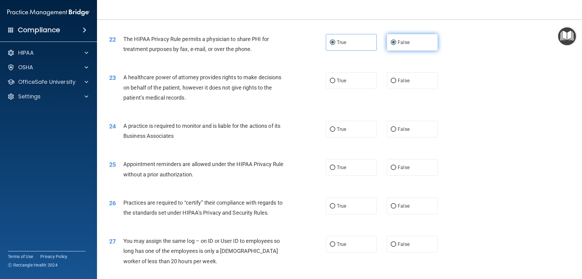
radio input "false"
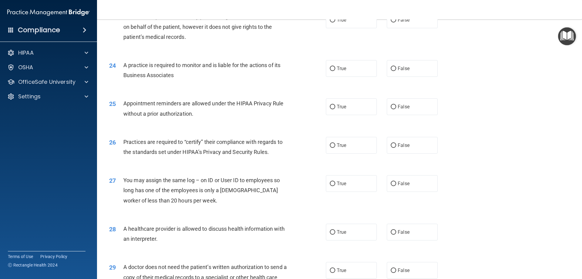
scroll to position [1001, 0]
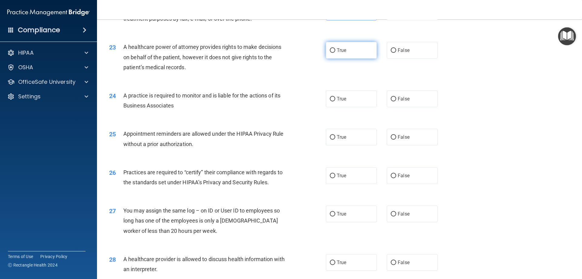
click at [345, 49] on label "True" at bounding box center [351, 50] width 51 height 17
click at [335, 49] on input "True" at bounding box center [332, 50] width 5 height 5
radio input "true"
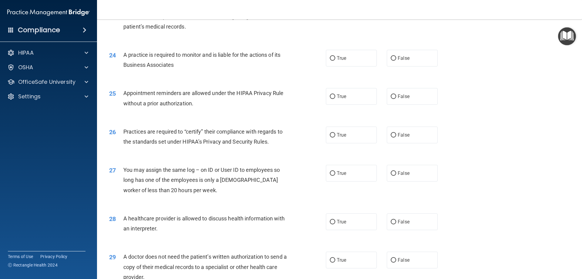
scroll to position [1061, 0]
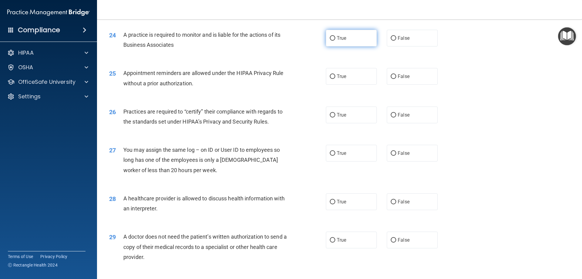
click at [342, 36] on span "True" at bounding box center [341, 38] width 9 height 6
click at [335, 36] on input "True" at bounding box center [332, 38] width 5 height 5
radio input "true"
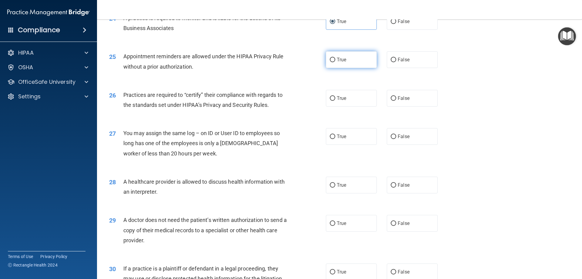
scroll to position [1092, 0]
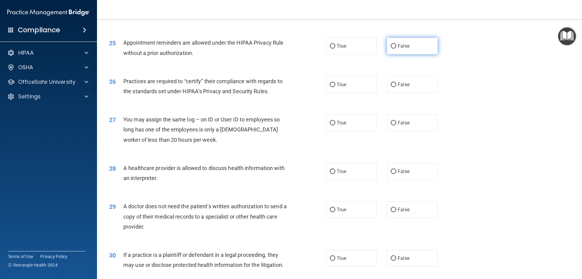
click at [429, 38] on label "False" at bounding box center [412, 46] width 51 height 17
click at [396, 44] on input "False" at bounding box center [393, 46] width 5 height 5
radio input "true"
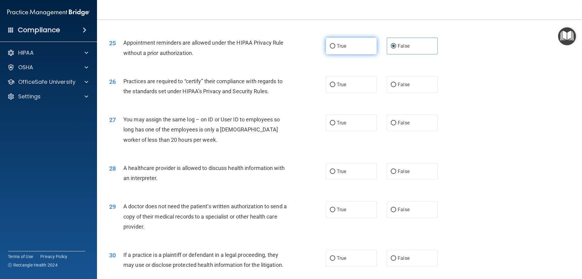
click at [338, 43] on span "True" at bounding box center [341, 46] width 9 height 6
click at [335, 44] on input "True" at bounding box center [332, 46] width 5 height 5
radio input "true"
radio input "false"
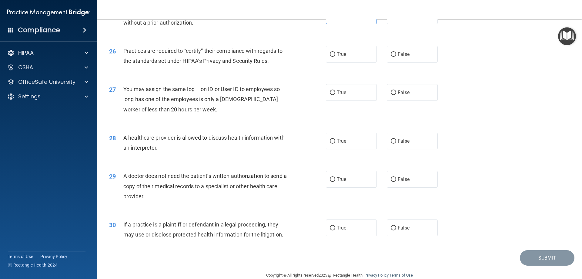
click at [407, 25] on div "25 Appointment reminders are allowed under the HIPAA Privacy Rule without a pri…" at bounding box center [340, 19] width 470 height 38
click at [345, 60] on label "True" at bounding box center [351, 54] width 51 height 17
click at [335, 57] on input "True" at bounding box center [332, 54] width 5 height 5
radio input "true"
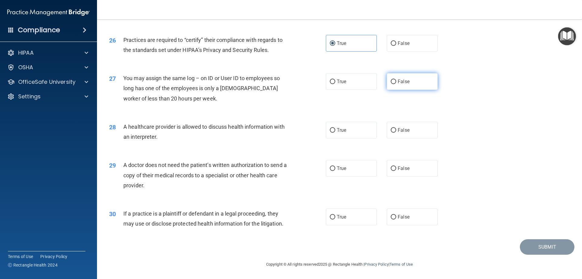
click at [410, 77] on label "False" at bounding box center [412, 81] width 51 height 17
click at [396, 79] on input "False" at bounding box center [393, 81] width 5 height 5
radio input "true"
click at [330, 132] on input "True" at bounding box center [332, 130] width 5 height 5
radio input "true"
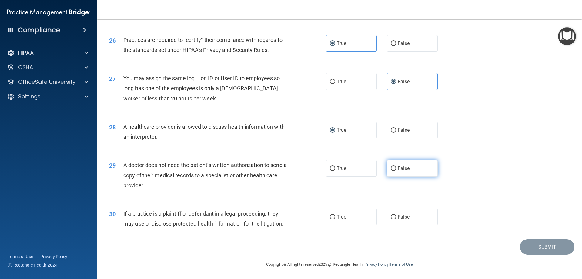
click at [387, 167] on label "False" at bounding box center [412, 168] width 51 height 17
click at [391, 167] on input "False" at bounding box center [393, 168] width 5 height 5
radio input "true"
click at [345, 168] on label "True" at bounding box center [351, 168] width 51 height 17
click at [335, 168] on input "True" at bounding box center [332, 168] width 5 height 5
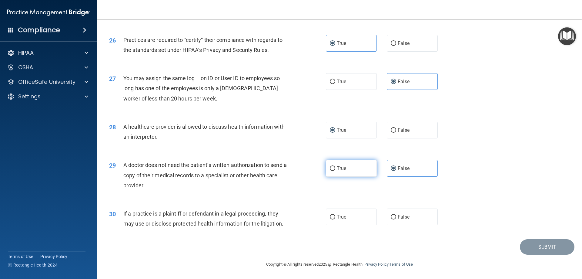
radio input "true"
radio input "false"
click at [391, 215] on input "False" at bounding box center [393, 217] width 5 height 5
radio input "true"
click at [536, 251] on button "Submit" at bounding box center [547, 246] width 55 height 15
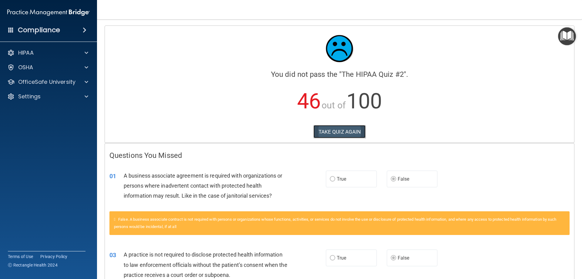
click at [342, 134] on button "TAKE QUIZ AGAIN" at bounding box center [340, 131] width 52 height 13
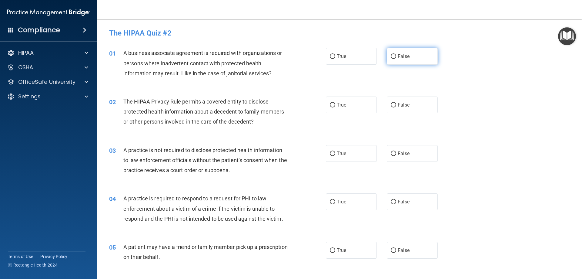
click at [403, 54] on span "False" at bounding box center [404, 56] width 12 height 6
click at [396, 54] on input "False" at bounding box center [393, 56] width 5 height 5
radio input "true"
click at [387, 109] on label "False" at bounding box center [412, 104] width 51 height 17
click at [391, 107] on input "False" at bounding box center [393, 105] width 5 height 5
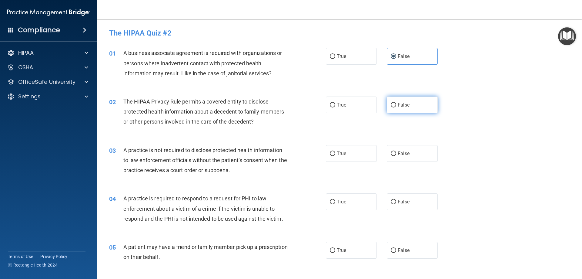
radio input "true"
click at [354, 108] on label "True" at bounding box center [351, 104] width 51 height 17
click at [335, 107] on input "True" at bounding box center [332, 105] width 5 height 5
radio input "true"
radio input "false"
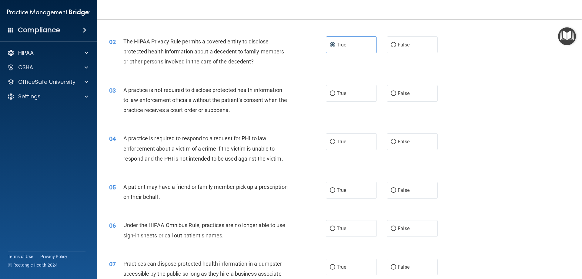
scroll to position [61, 0]
click at [402, 97] on label "False" at bounding box center [412, 92] width 51 height 17
click at [396, 95] on input "False" at bounding box center [393, 93] width 5 height 5
radio input "true"
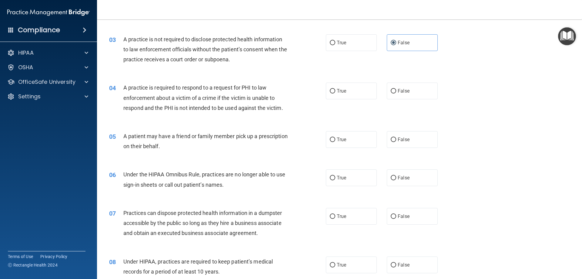
scroll to position [121, 0]
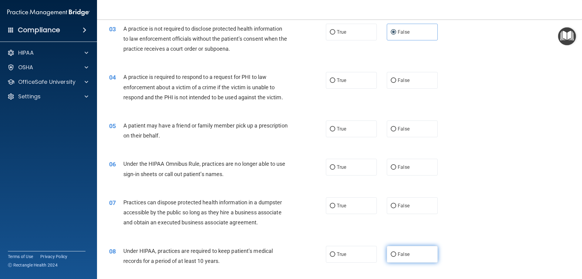
click at [398, 253] on span "False" at bounding box center [404, 254] width 12 height 6
click at [395, 253] on input "False" at bounding box center [393, 254] width 5 height 5
radio input "true"
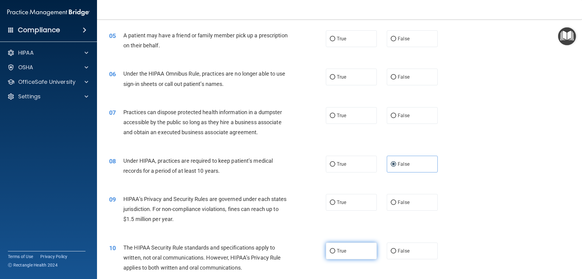
scroll to position [243, 0]
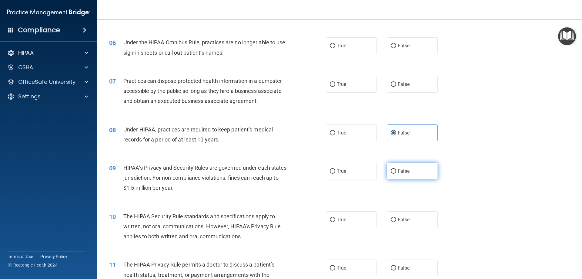
click at [401, 171] on span "False" at bounding box center [404, 171] width 12 height 6
click at [396, 171] on input "False" at bounding box center [393, 171] width 5 height 5
radio input "true"
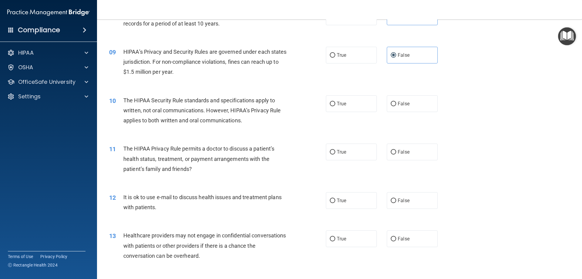
scroll to position [394, 0]
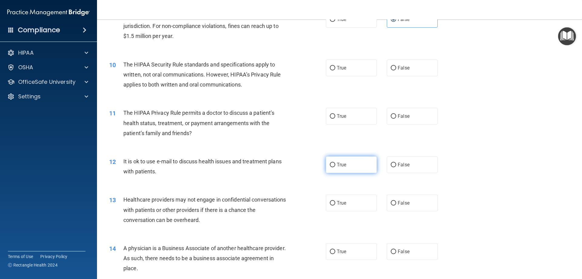
click at [353, 166] on label "True" at bounding box center [351, 164] width 51 height 17
click at [335, 166] on input "True" at bounding box center [332, 165] width 5 height 5
radio input "true"
click at [398, 206] on label "False" at bounding box center [412, 202] width 51 height 17
click at [396, 205] on input "False" at bounding box center [393, 203] width 5 height 5
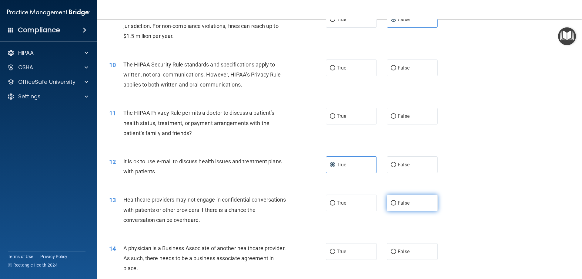
radio input "true"
click at [409, 254] on label "False" at bounding box center [412, 251] width 51 height 17
click at [396, 254] on input "False" at bounding box center [393, 251] width 5 height 5
radio input "true"
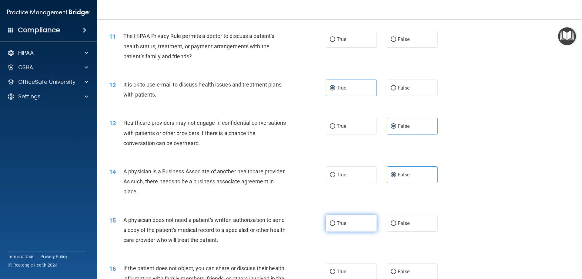
scroll to position [485, 0]
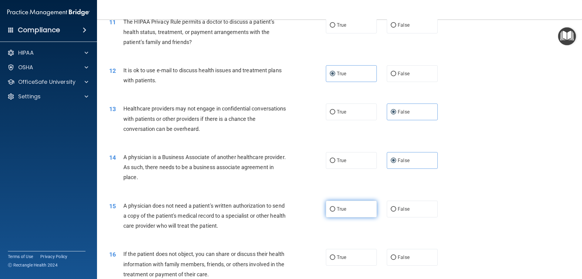
click at [348, 205] on label "True" at bounding box center [351, 208] width 51 height 17
click at [335, 207] on input "True" at bounding box center [332, 209] width 5 height 5
radio input "true"
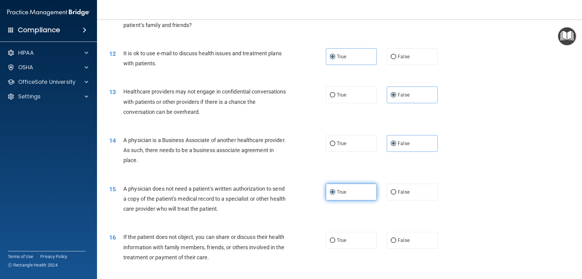
scroll to position [516, 0]
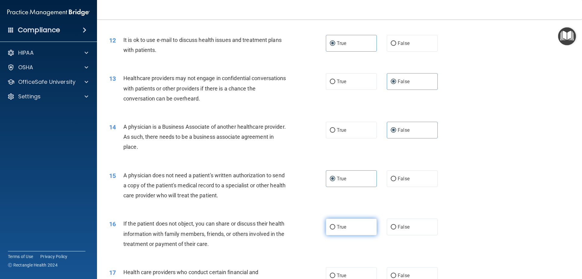
click at [353, 228] on label "True" at bounding box center [351, 226] width 51 height 17
click at [335, 228] on input "True" at bounding box center [332, 227] width 5 height 5
radio input "true"
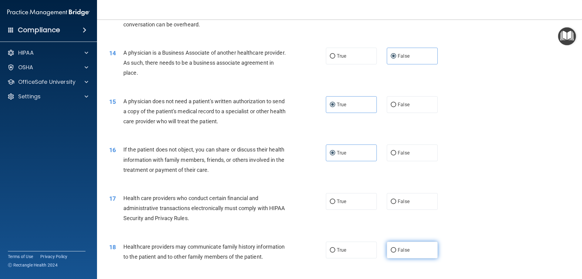
scroll to position [607, 0]
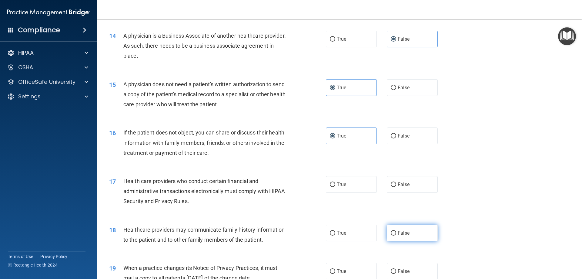
click at [405, 232] on span "False" at bounding box center [404, 233] width 12 height 6
click at [396, 232] on input "False" at bounding box center [393, 233] width 5 height 5
radio input "true"
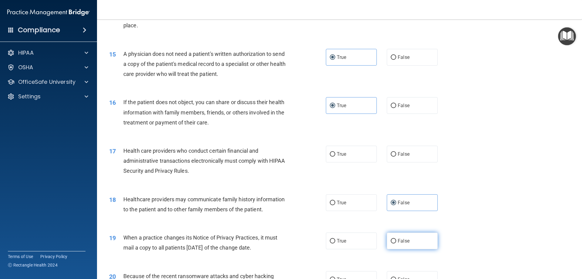
click at [399, 244] on label "False" at bounding box center [412, 240] width 51 height 17
click at [396, 243] on input "False" at bounding box center [393, 241] width 5 height 5
radio input "true"
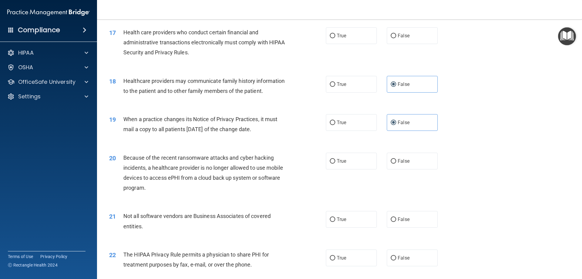
scroll to position [758, 0]
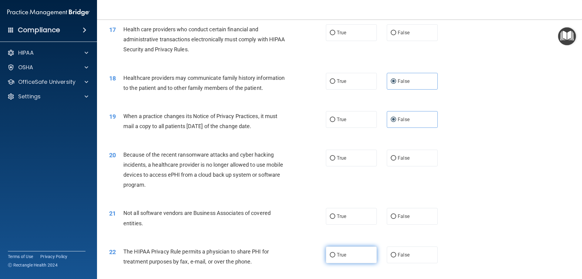
click at [341, 255] on span "True" at bounding box center [341, 255] width 9 height 6
click at [335, 255] on input "True" at bounding box center [332, 255] width 5 height 5
radio input "true"
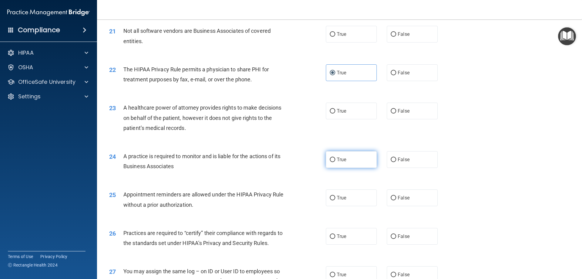
scroll to position [971, 0]
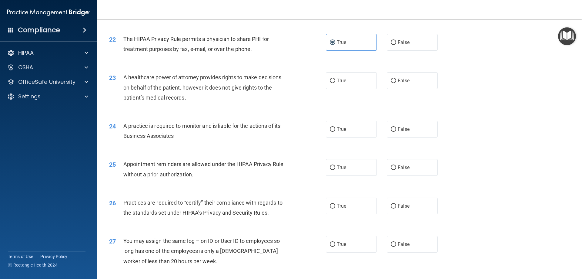
click at [398, 93] on div "23 A healthcare power of attorney provides rights to make decisions on behalf o…" at bounding box center [340, 89] width 470 height 49
click at [399, 80] on span "False" at bounding box center [404, 81] width 12 height 6
click at [396, 80] on input "False" at bounding box center [393, 81] width 5 height 5
radio input "true"
click at [403, 132] on label "False" at bounding box center [412, 129] width 51 height 17
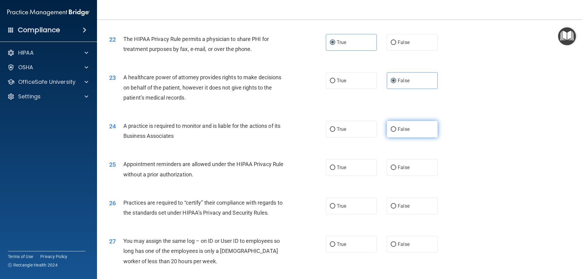
click at [396, 132] on input "False" at bounding box center [393, 129] width 5 height 5
radio input "true"
click at [410, 200] on label "False" at bounding box center [412, 205] width 51 height 17
click at [396, 204] on input "False" at bounding box center [393, 206] width 5 height 5
radio input "true"
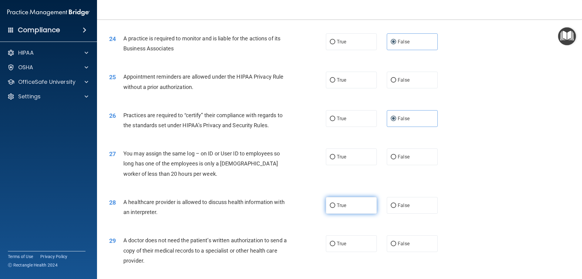
scroll to position [1061, 0]
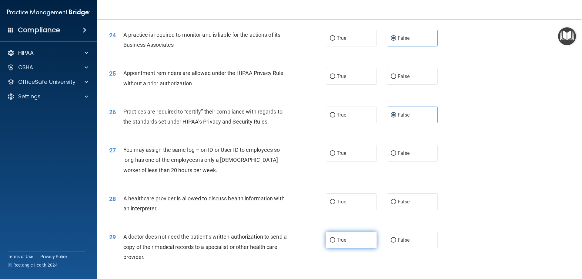
click at [345, 246] on label "True" at bounding box center [351, 239] width 51 height 17
click at [335, 242] on input "True" at bounding box center [332, 240] width 5 height 5
radio input "true"
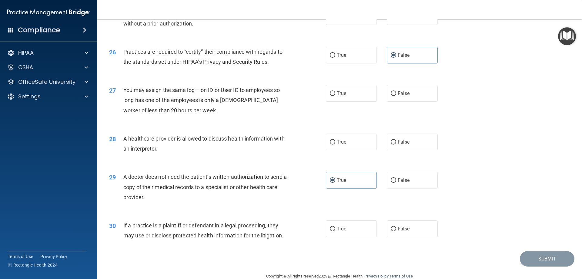
scroll to position [1122, 0]
click at [351, 180] on label "True" at bounding box center [351, 179] width 51 height 17
click at [335, 180] on input "True" at bounding box center [332, 179] width 5 height 5
click at [352, 229] on label "True" at bounding box center [351, 227] width 51 height 17
click at [335, 229] on input "True" at bounding box center [332, 228] width 5 height 5
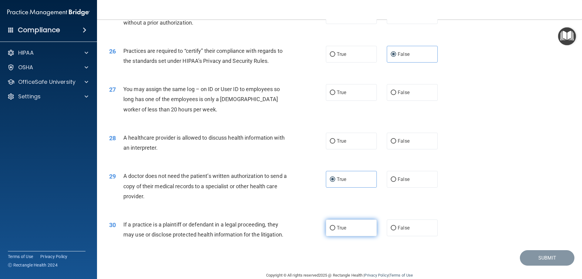
radio input "true"
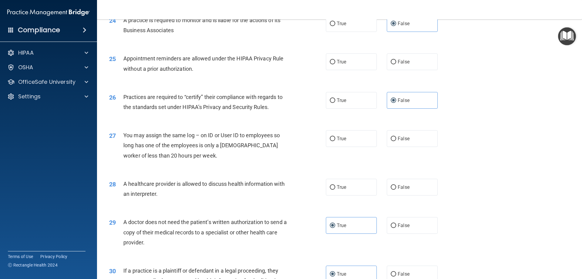
scroll to position [1061, 0]
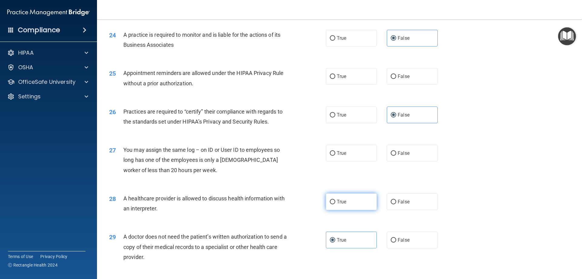
click at [332, 207] on label "True" at bounding box center [351, 201] width 51 height 17
click at [332, 204] on input "True" at bounding box center [332, 202] width 5 height 5
radio input "true"
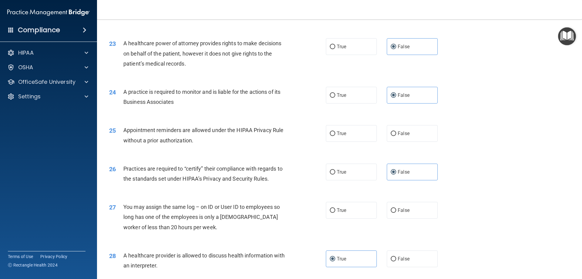
scroll to position [1001, 0]
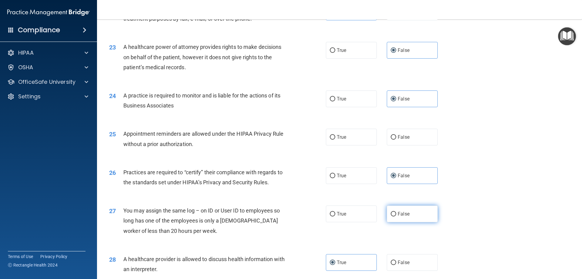
click at [401, 210] on label "False" at bounding box center [412, 213] width 51 height 17
click at [396, 212] on input "False" at bounding box center [393, 214] width 5 height 5
radio input "true"
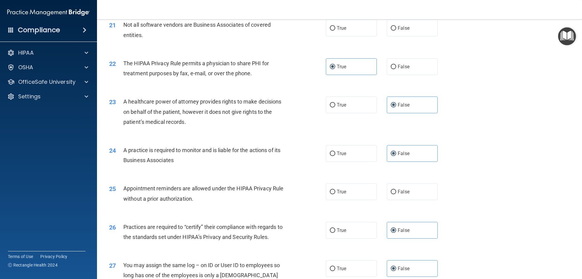
scroll to position [940, 0]
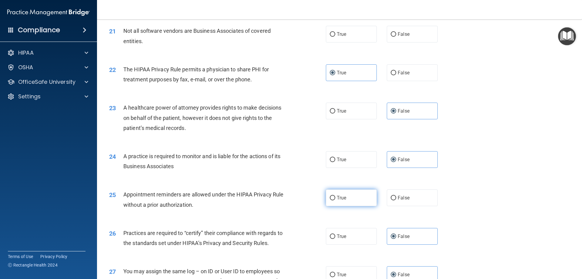
click at [338, 197] on span "True" at bounding box center [341, 198] width 9 height 6
click at [335, 197] on input "True" at bounding box center [332, 198] width 5 height 5
radio input "true"
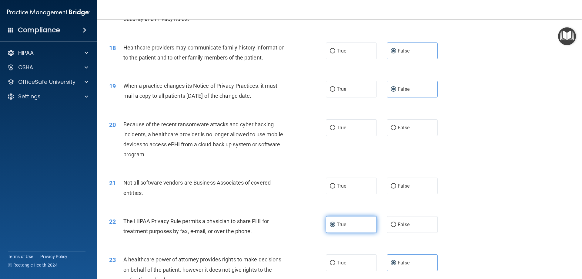
scroll to position [758, 0]
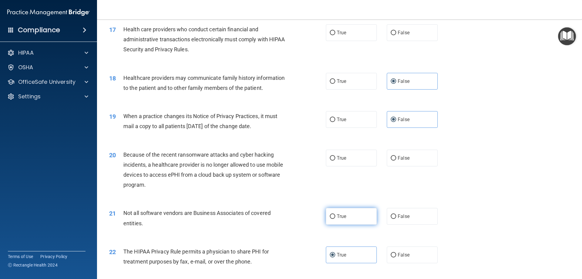
click at [356, 215] on label "True" at bounding box center [351, 216] width 51 height 17
click at [335, 215] on input "True" at bounding box center [332, 216] width 5 height 5
radio input "true"
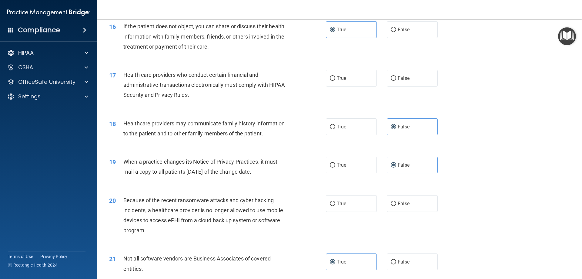
scroll to position [698, 0]
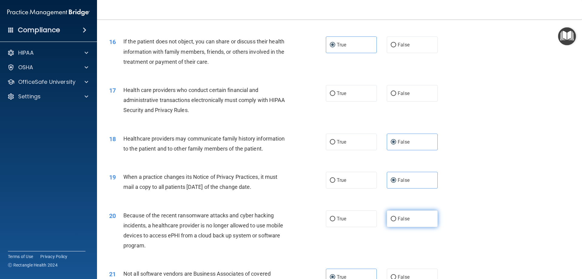
click at [406, 218] on span "False" at bounding box center [404, 219] width 12 height 6
click at [396, 218] on input "False" at bounding box center [393, 219] width 5 height 5
radio input "true"
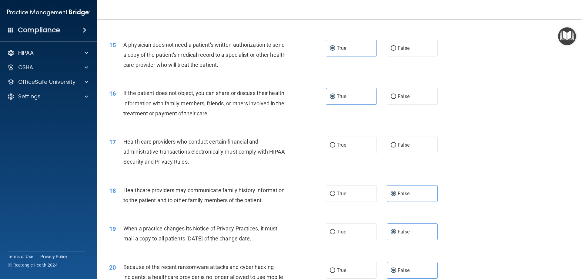
scroll to position [617, 0]
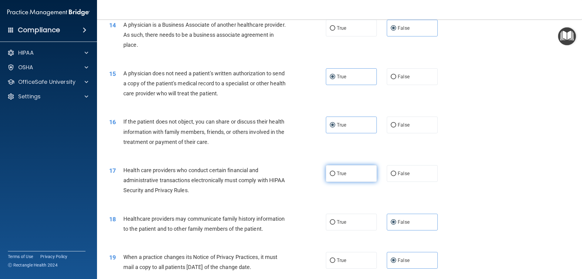
click at [335, 169] on label "True" at bounding box center [351, 173] width 51 height 17
click at [335, 171] on input "True" at bounding box center [332, 173] width 5 height 5
radio input "true"
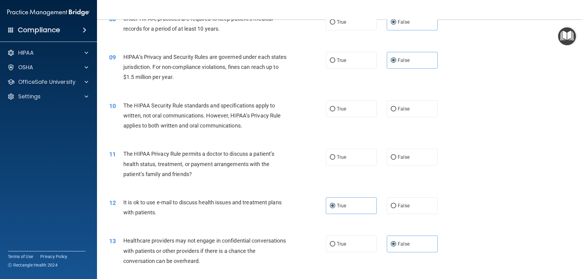
scroll to position [345, 0]
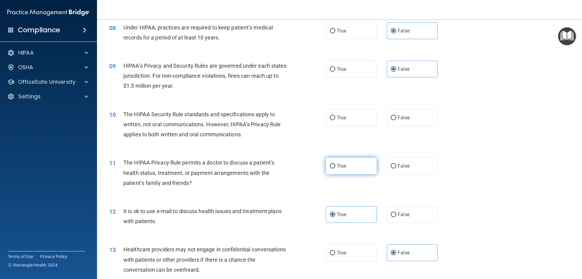
click at [341, 169] on label "True" at bounding box center [351, 165] width 51 height 17
click at [335, 168] on input "True" at bounding box center [332, 166] width 5 height 5
radio input "true"
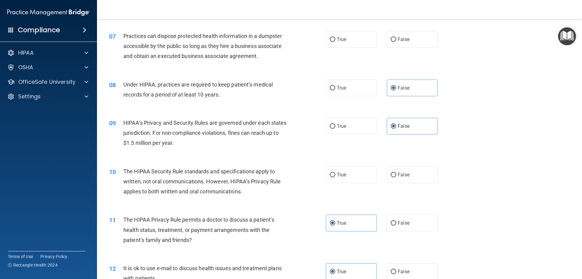
scroll to position [284, 0]
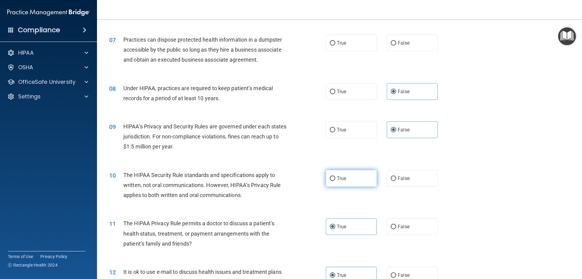
click at [326, 182] on label "True" at bounding box center [351, 178] width 51 height 17
click at [330, 181] on input "True" at bounding box center [332, 178] width 5 height 5
radio input "true"
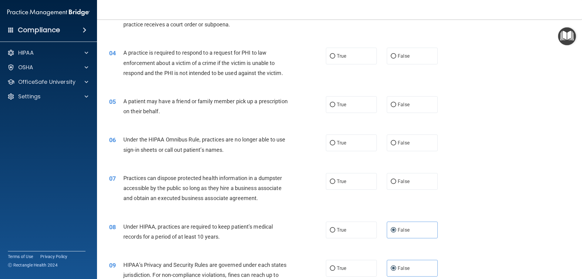
scroll to position [132, 0]
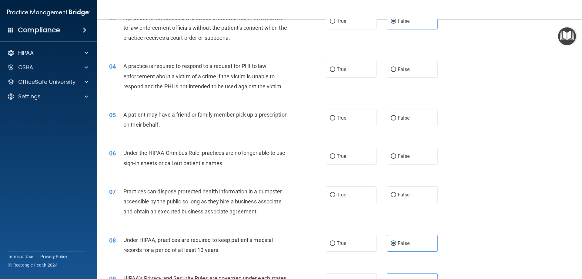
click at [395, 205] on div "07 Practices can dispose protected health information in a dumpster accessible …" at bounding box center [340, 203] width 470 height 49
click at [395, 197] on label "False" at bounding box center [412, 194] width 51 height 17
click at [395, 197] on input "False" at bounding box center [393, 195] width 5 height 5
radio input "true"
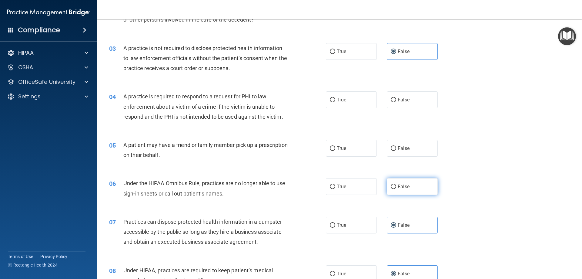
click at [409, 184] on label "False" at bounding box center [412, 186] width 51 height 17
click at [396, 184] on input "False" at bounding box center [393, 186] width 5 height 5
radio input "true"
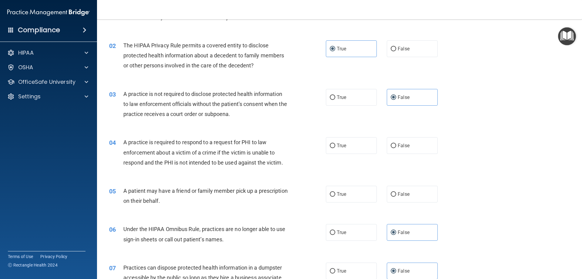
scroll to position [41, 0]
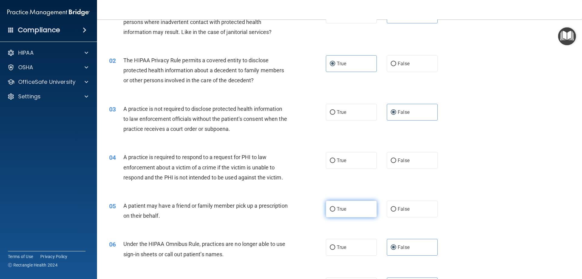
click at [347, 211] on label "True" at bounding box center [351, 208] width 51 height 17
click at [335, 211] on input "True" at bounding box center [332, 209] width 5 height 5
radio input "true"
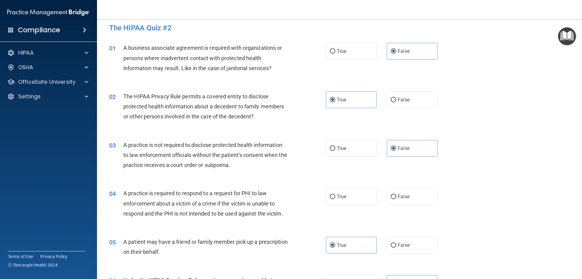
scroll to position [0, 0]
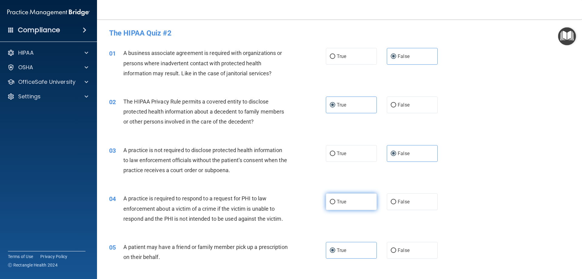
click at [349, 201] on label "True" at bounding box center [351, 201] width 51 height 17
click at [335, 201] on input "True" at bounding box center [332, 202] width 5 height 5
radio input "true"
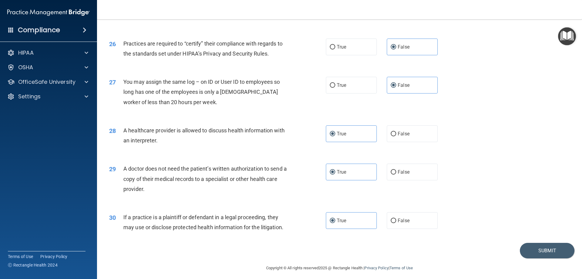
scroll to position [1133, 0]
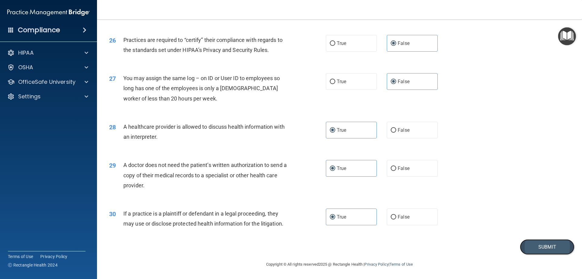
click at [551, 244] on button "Submit" at bounding box center [547, 246] width 55 height 15
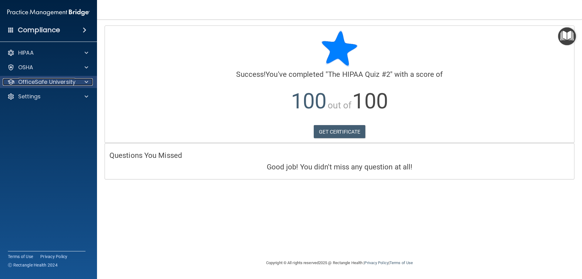
click at [87, 80] on span at bounding box center [87, 81] width 4 height 7
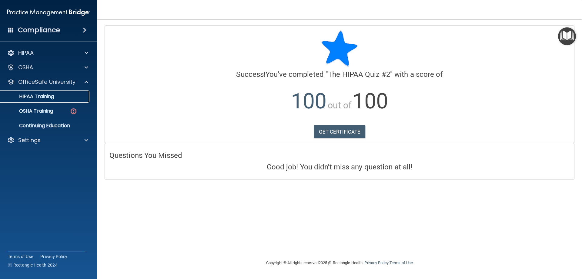
click at [70, 98] on div "HIPAA Training" at bounding box center [45, 96] width 83 height 6
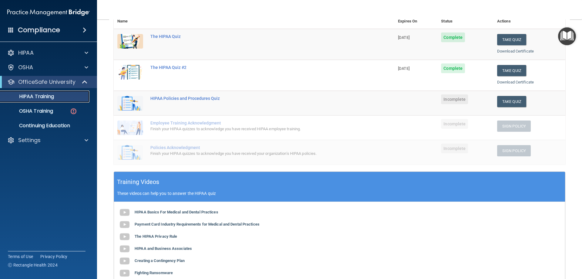
scroll to position [91, 0]
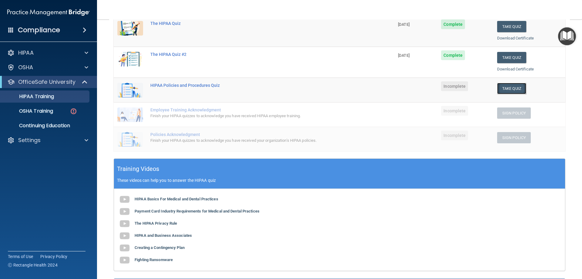
click at [515, 89] on button "Take Quiz" at bounding box center [511, 88] width 29 height 11
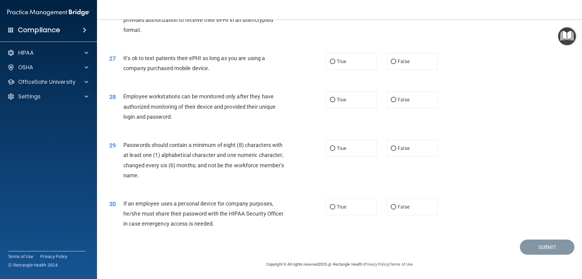
scroll to position [1244, 0]
click at [308, 205] on div "30 If an employee uses a personal device for company purposes, he/she must shar…" at bounding box center [217, 214] width 235 height 33
click at [343, 205] on span "True" at bounding box center [341, 207] width 9 height 6
click at [335, 205] on input "True" at bounding box center [332, 207] width 5 height 5
radio input "true"
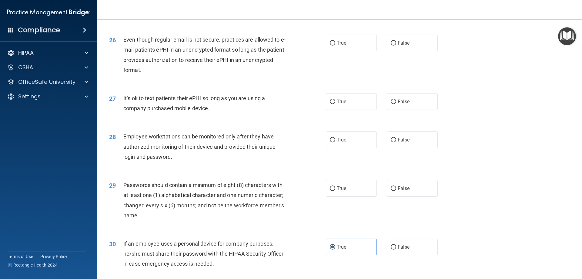
scroll to position [1183, 0]
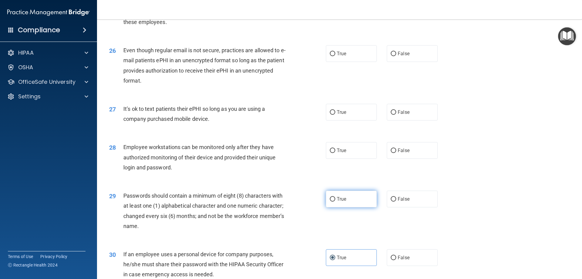
click at [337, 207] on label "True" at bounding box center [351, 198] width 51 height 17
click at [335, 201] on input "True" at bounding box center [332, 199] width 5 height 5
radio input "true"
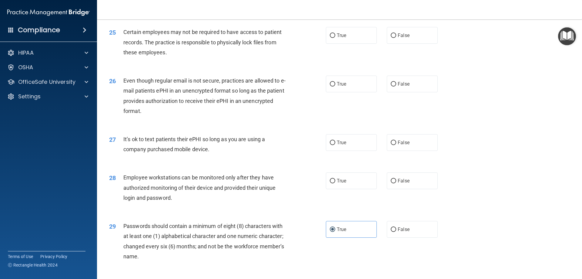
scroll to position [1122, 0]
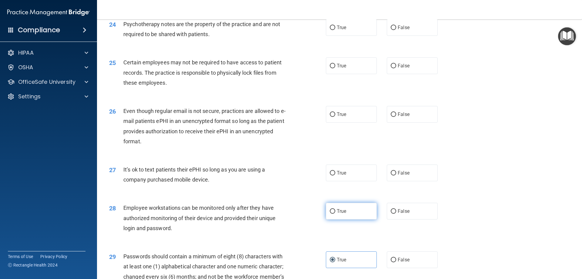
click at [354, 219] on label "True" at bounding box center [351, 211] width 51 height 17
click at [335, 214] on input "True" at bounding box center [332, 211] width 5 height 5
radio input "true"
click at [402, 176] on span "False" at bounding box center [404, 173] width 12 height 6
click at [396, 175] on input "False" at bounding box center [393, 173] width 5 height 5
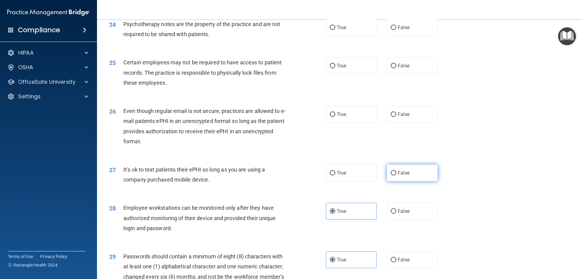
radio input "true"
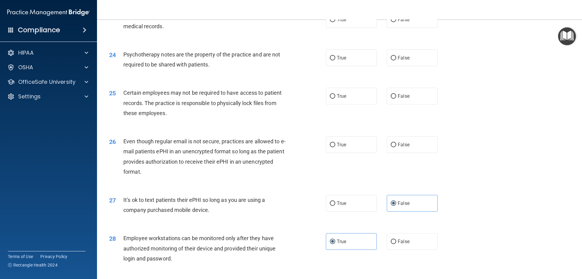
scroll to position [1062, 0]
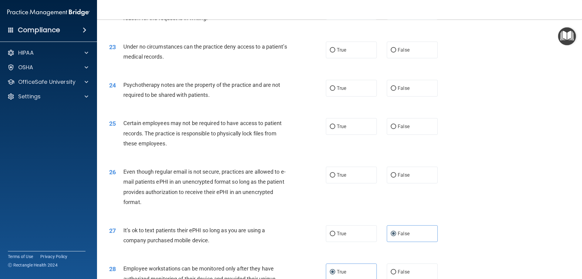
click at [378, 242] on div "True False" at bounding box center [387, 233] width 122 height 17
click at [368, 239] on label "True" at bounding box center [351, 233] width 51 height 17
click at [335, 236] on input "True" at bounding box center [332, 233] width 5 height 5
radio input "true"
click at [405, 242] on label "False" at bounding box center [412, 233] width 51 height 17
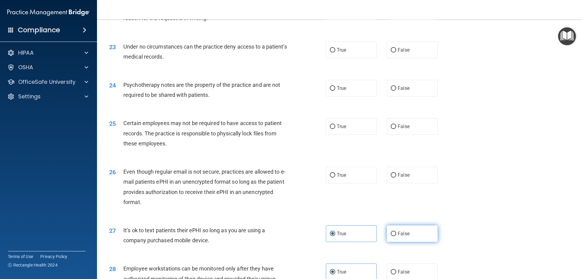
click at [396, 236] on input "False" at bounding box center [393, 233] width 5 height 5
radio input "true"
radio input "false"
click at [356, 183] on label "True" at bounding box center [351, 175] width 51 height 17
click at [335, 177] on input "True" at bounding box center [332, 175] width 5 height 5
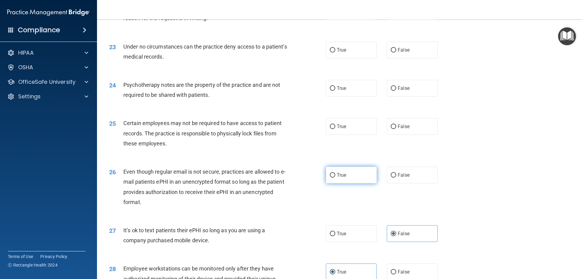
radio input "true"
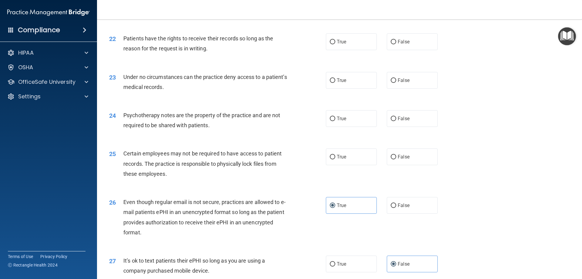
scroll to position [1001, 0]
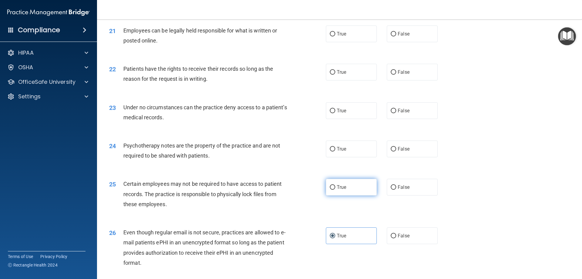
click at [365, 195] on label "True" at bounding box center [351, 187] width 51 height 17
click at [335, 190] on input "True" at bounding box center [332, 187] width 5 height 5
radio input "true"
click at [340, 157] on label "True" at bounding box center [351, 148] width 51 height 17
click at [335, 151] on input "True" at bounding box center [332, 149] width 5 height 5
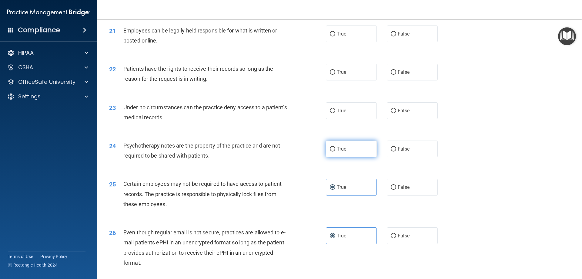
radio input "true"
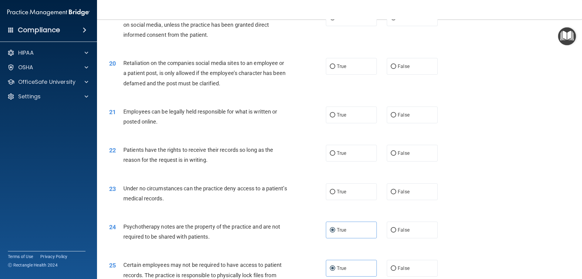
scroll to position [910, 0]
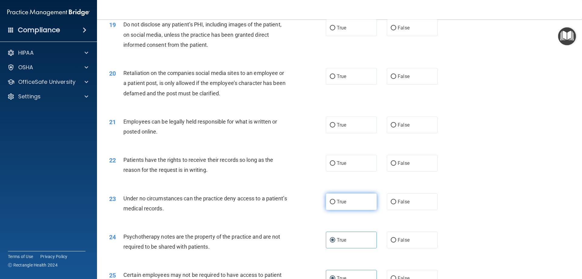
click at [344, 204] on span "True" at bounding box center [341, 202] width 9 height 6
click at [335, 204] on input "True" at bounding box center [332, 202] width 5 height 5
radio input "true"
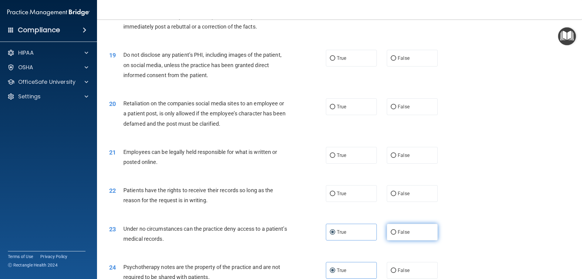
click at [391, 234] on input "False" at bounding box center [393, 232] width 5 height 5
radio input "true"
radio input "false"
click at [344, 202] on label "True" at bounding box center [351, 193] width 51 height 17
click at [335, 196] on input "True" at bounding box center [332, 193] width 5 height 5
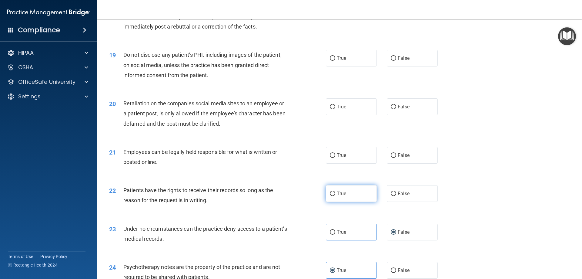
radio input "true"
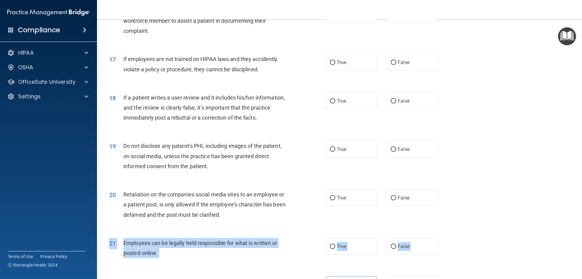
scroll to position [863, 0]
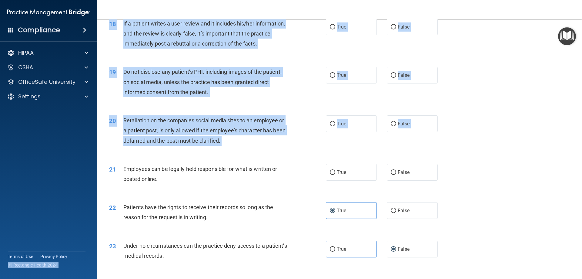
drag, startPoint x: 433, startPoint y: 260, endPoint x: 0, endPoint y: 256, distance: 433.1
click at [0, 259] on div "Compliance HIPAA Documents and Policies Report an Incident Business Associates …" at bounding box center [291, 139] width 582 height 279
click at [256, 82] on span "Do not disclose any patient’s PHI, including images of the patient, on social m…" at bounding box center [202, 82] width 158 height 26
click at [334, 70] on div "19 Do not disclose any patient’s PHI, including images of the patient, on socia…" at bounding box center [340, 83] width 470 height 49
click at [304, 87] on div "19 Do not disclose any patient’s PHI, including images of the patient, on socia…" at bounding box center [217, 83] width 235 height 33
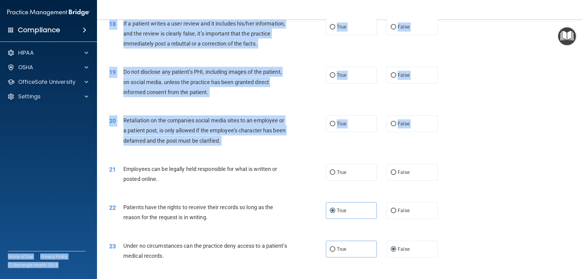
click at [304, 87] on div "19 Do not disclose any patient’s PHI, including images of the patient, on socia…" at bounding box center [217, 83] width 235 height 33
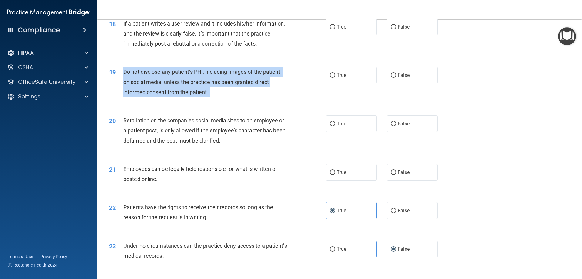
click at [304, 87] on div "19 Do not disclose any patient’s PHI, including images of the patient, on socia…" at bounding box center [217, 83] width 235 height 33
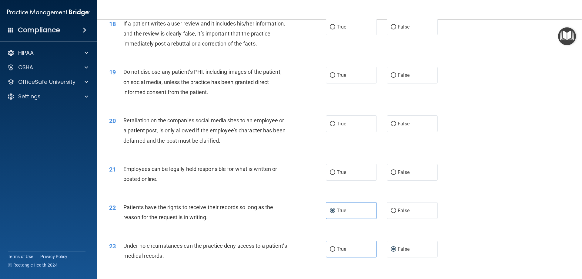
click at [512, 73] on div "19 Do not disclose any patient’s PHI, including images of the patient, on socia…" at bounding box center [340, 83] width 470 height 49
click at [346, 180] on label "True" at bounding box center [351, 172] width 51 height 17
click at [335, 175] on input "True" at bounding box center [332, 172] width 5 height 5
radio input "true"
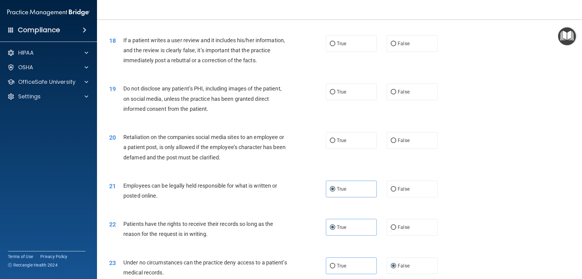
scroll to position [833, 0]
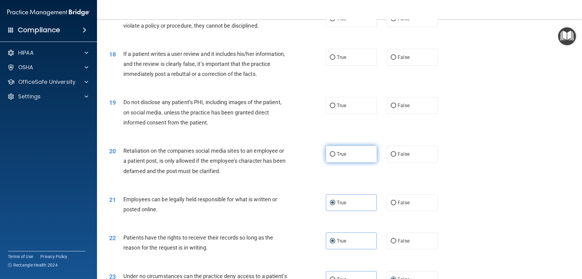
click at [331, 156] on input "True" at bounding box center [332, 154] width 5 height 5
radio input "true"
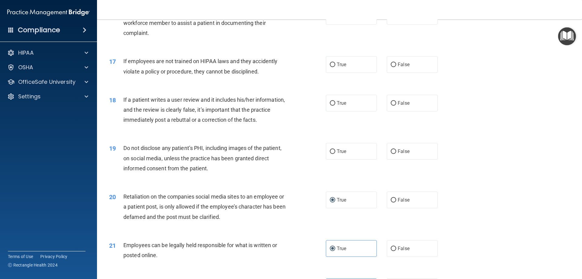
scroll to position [772, 0]
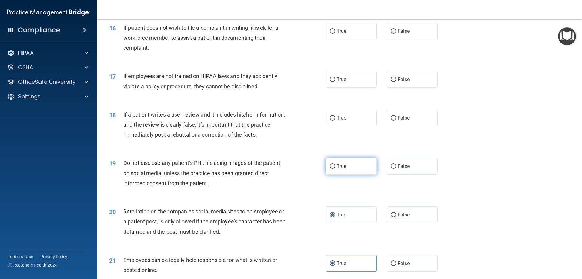
click at [332, 169] on input "True" at bounding box center [332, 166] width 5 height 5
radio input "true"
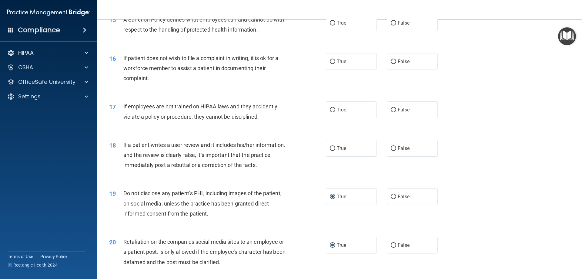
scroll to position [711, 0]
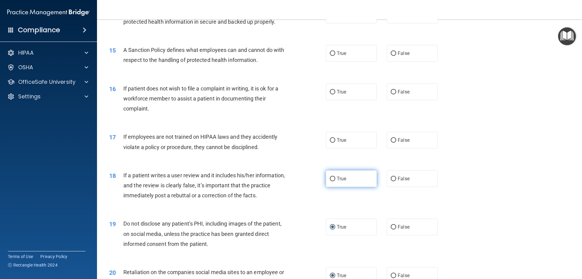
click at [356, 187] on label "True" at bounding box center [351, 178] width 51 height 17
click at [335, 181] on input "True" at bounding box center [332, 179] width 5 height 5
radio input "true"
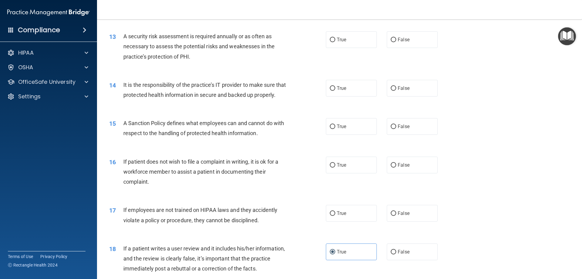
scroll to position [620, 0]
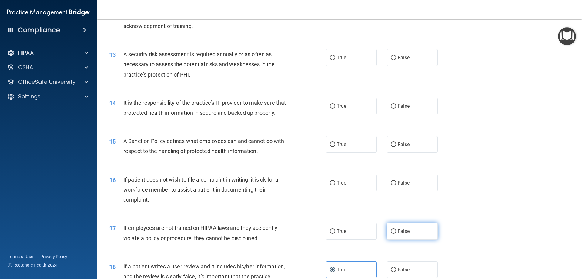
click at [419, 239] on label "False" at bounding box center [412, 231] width 51 height 17
click at [396, 234] on input "False" at bounding box center [393, 231] width 5 height 5
radio input "true"
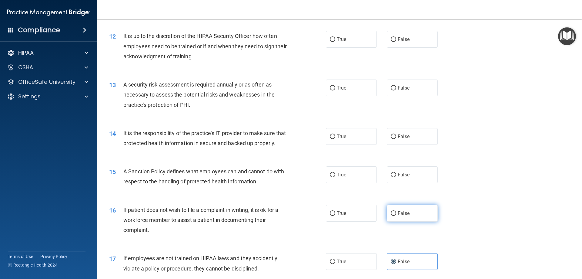
click at [398, 216] on span "False" at bounding box center [404, 213] width 12 height 6
click at [396, 216] on input "False" at bounding box center [393, 213] width 5 height 5
radio input "true"
click at [289, 186] on div "A Sanction Policy defines what employees can and cannot do with respect to the …" at bounding box center [208, 176] width 170 height 20
click at [334, 182] on label "True" at bounding box center [351, 174] width 51 height 17
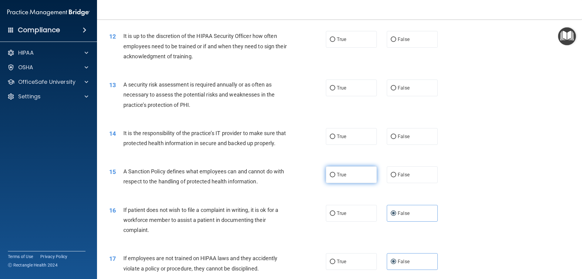
click at [334, 177] on input "True" at bounding box center [332, 175] width 5 height 5
radio input "true"
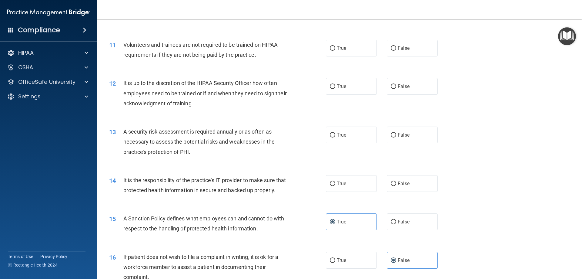
scroll to position [529, 0]
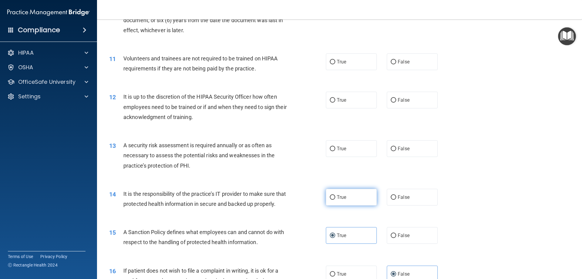
click at [354, 197] on label "True" at bounding box center [351, 197] width 51 height 17
click at [335, 197] on input "True" at bounding box center [332, 197] width 5 height 5
radio input "true"
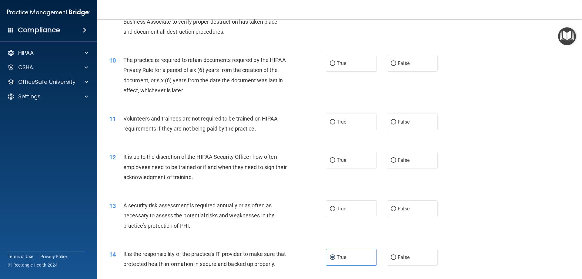
scroll to position [469, 0]
click at [340, 205] on label "True" at bounding box center [351, 209] width 51 height 17
click at [335, 207] on input "True" at bounding box center [332, 209] width 5 height 5
radio input "true"
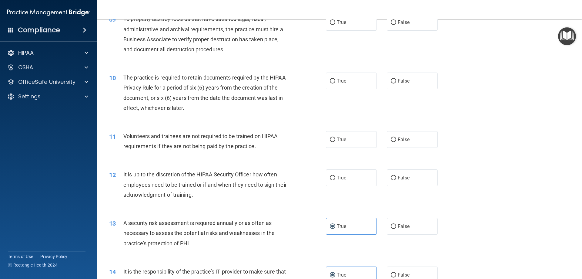
scroll to position [438, 0]
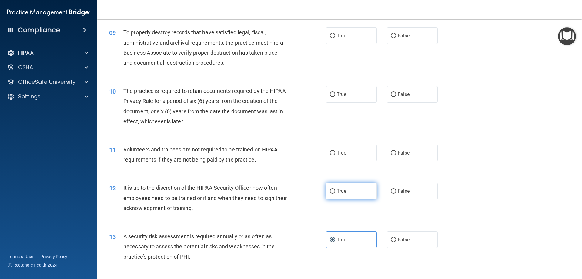
click at [326, 195] on label "True" at bounding box center [351, 191] width 51 height 17
click at [330, 193] on input "True" at bounding box center [332, 191] width 5 height 5
radio input "true"
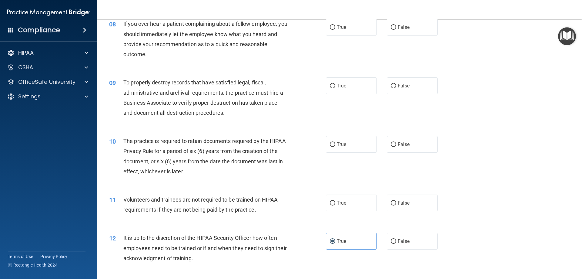
scroll to position [378, 0]
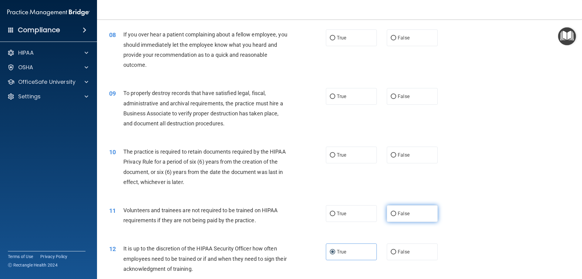
click at [416, 210] on label "False" at bounding box center [412, 213] width 51 height 17
click at [396, 211] on input "False" at bounding box center [393, 213] width 5 height 5
radio input "true"
click at [337, 155] on span "True" at bounding box center [341, 155] width 9 height 6
click at [335, 155] on input "True" at bounding box center [332, 155] width 5 height 5
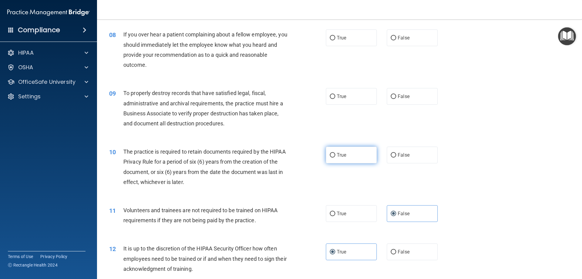
radio input "true"
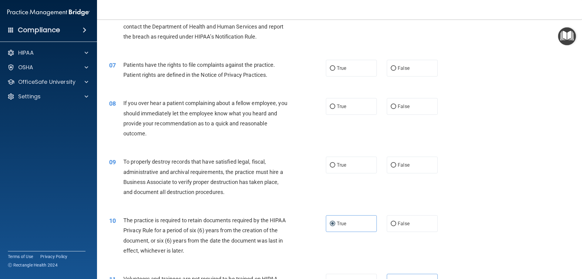
scroll to position [287, 0]
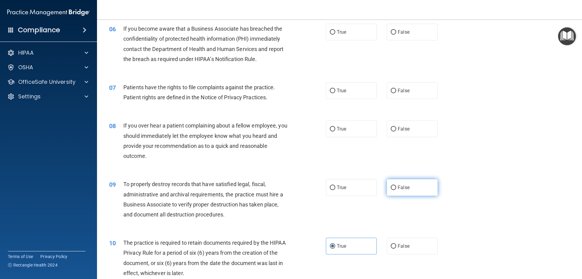
click at [412, 186] on label "False" at bounding box center [412, 187] width 51 height 17
click at [396, 186] on input "False" at bounding box center [393, 187] width 5 height 5
radio input "true"
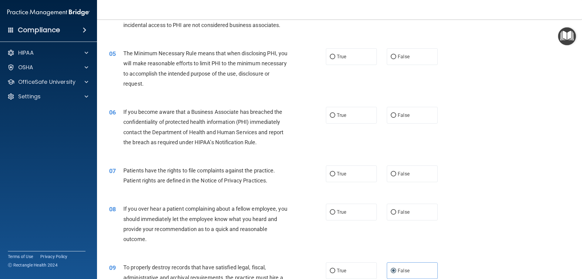
scroll to position [196, 0]
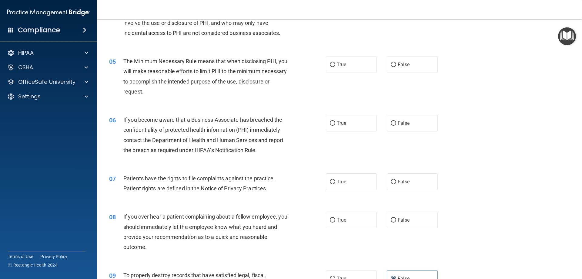
click at [383, 218] on div "True False" at bounding box center [387, 219] width 122 height 17
click at [387, 221] on label "False" at bounding box center [412, 219] width 51 height 17
click at [391, 221] on input "False" at bounding box center [393, 220] width 5 height 5
radio input "true"
click at [352, 178] on label "True" at bounding box center [351, 181] width 51 height 17
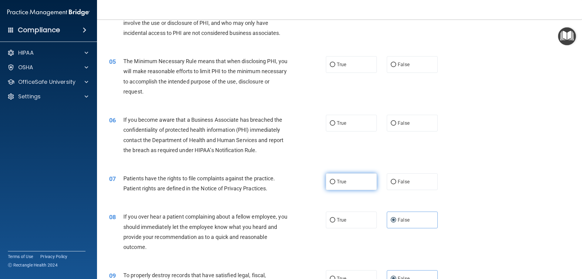
click at [335, 180] on input "True" at bounding box center [332, 182] width 5 height 5
radio input "true"
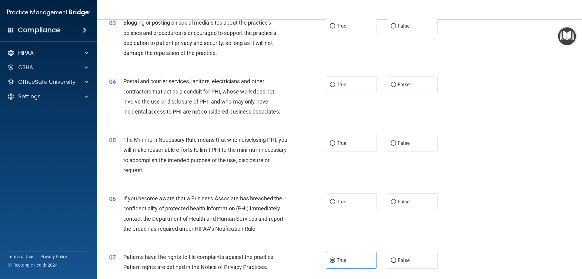
scroll to position [105, 0]
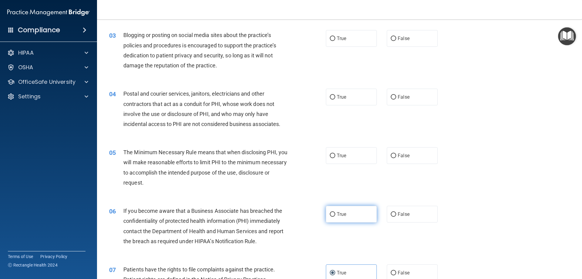
click at [340, 211] on span "True" at bounding box center [341, 214] width 9 height 6
click at [335, 212] on input "True" at bounding box center [332, 214] width 5 height 5
radio input "true"
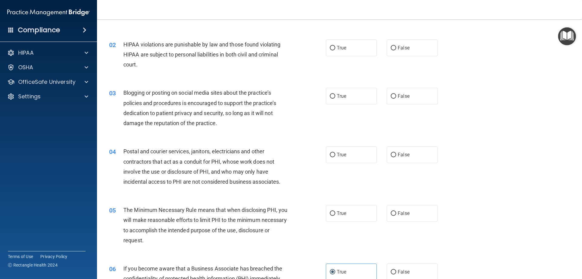
scroll to position [44, 0]
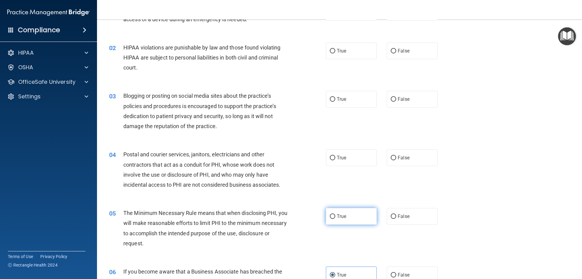
click at [348, 224] on label "True" at bounding box center [351, 216] width 51 height 17
click at [335, 219] on input "True" at bounding box center [332, 216] width 5 height 5
radio input "true"
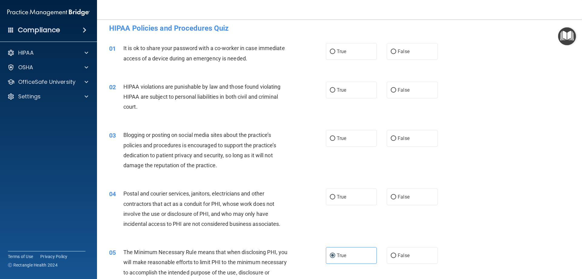
scroll to position [0, 0]
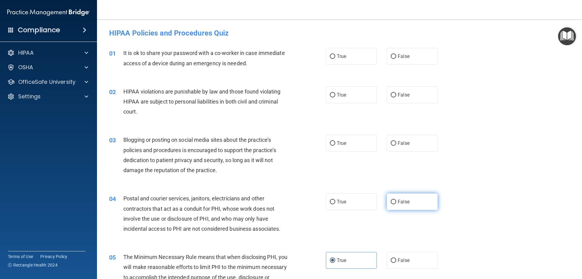
click at [403, 205] on label "False" at bounding box center [412, 201] width 51 height 17
click at [396, 204] on input "False" at bounding box center [393, 202] width 5 height 5
radio input "true"
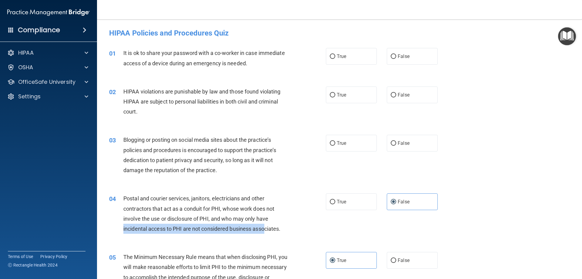
drag, startPoint x: 313, startPoint y: 225, endPoint x: 211, endPoint y: 237, distance: 102.6
click at [228, 237] on div "04 Postal and courier services, janitors, electricians and other contractors th…" at bounding box center [340, 215] width 470 height 59
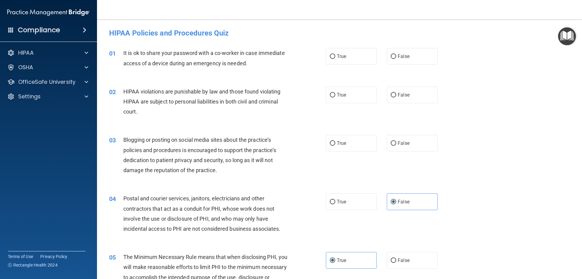
click at [251, 168] on div "Blogging or posting on social media sites about the practice’s policies and pro…" at bounding box center [208, 155] width 170 height 40
click at [345, 146] on label "True" at bounding box center [351, 143] width 51 height 17
click at [335, 146] on input "True" at bounding box center [332, 143] width 5 height 5
radio input "true"
click at [331, 97] on input "True" at bounding box center [332, 95] width 5 height 5
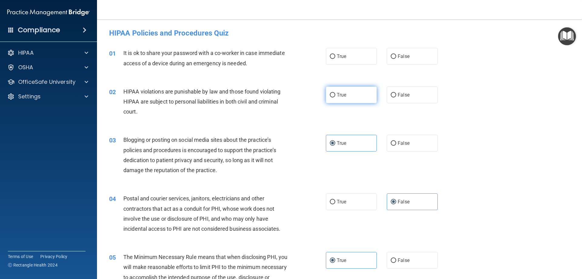
radio input "true"
click at [387, 61] on label "False" at bounding box center [412, 56] width 51 height 17
click at [391, 59] on input "False" at bounding box center [393, 56] width 5 height 5
radio input "true"
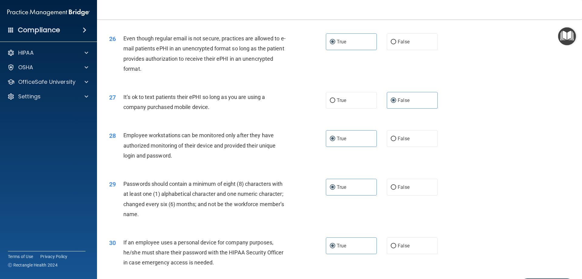
scroll to position [1244, 0]
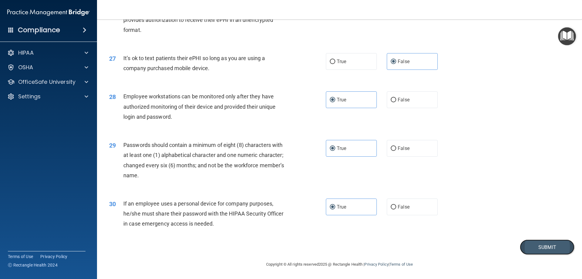
click at [547, 242] on button "Submit" at bounding box center [547, 246] width 55 height 15
click at [531, 245] on button "Submit" at bounding box center [547, 246] width 55 height 15
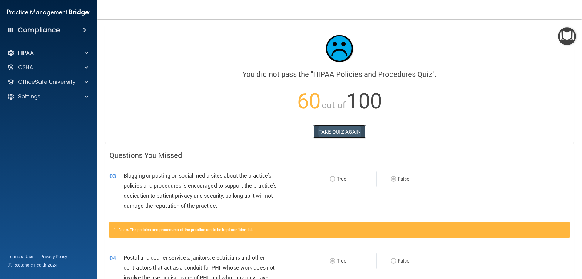
click at [329, 129] on button "TAKE QUIZ AGAIN" at bounding box center [340, 131] width 52 height 13
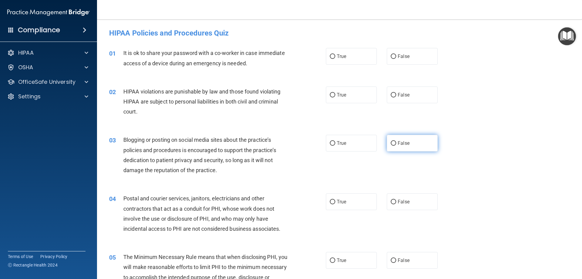
click at [402, 144] on span "False" at bounding box center [404, 143] width 12 height 6
click at [396, 144] on input "False" at bounding box center [393, 143] width 5 height 5
radio input "true"
click at [331, 200] on input "True" at bounding box center [332, 202] width 5 height 5
radio input "true"
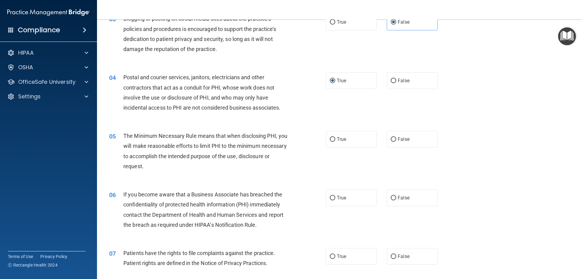
scroll to position [121, 0]
click at [400, 188] on div "06 If you become aware that a Business Associate has breached the confidentiali…" at bounding box center [340, 210] width 470 height 59
click at [402, 195] on span "False" at bounding box center [404, 197] width 12 height 6
click at [396, 195] on input "False" at bounding box center [393, 197] width 5 height 5
radio input "true"
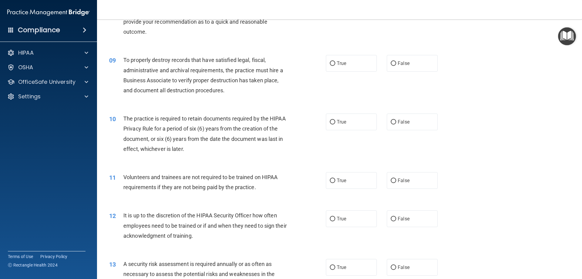
scroll to position [425, 0]
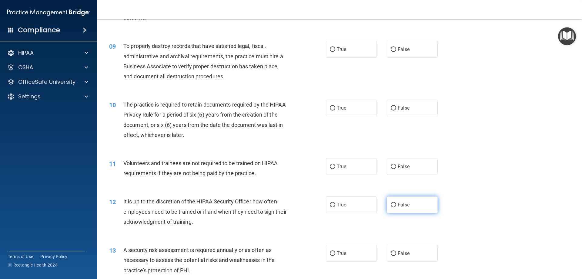
click at [402, 206] on span "False" at bounding box center [404, 205] width 12 height 6
click at [396, 206] on input "False" at bounding box center [393, 205] width 5 height 5
radio input "true"
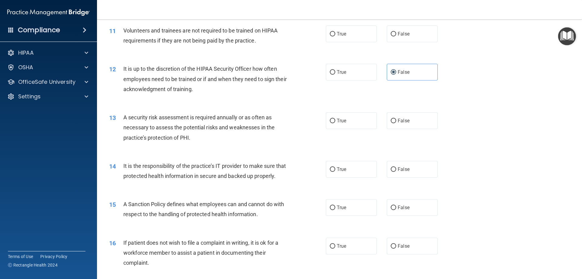
scroll to position [576, 0]
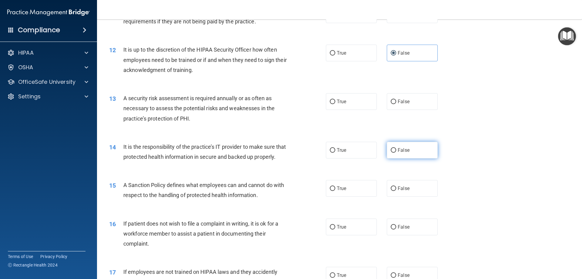
click at [399, 152] on span "False" at bounding box center [404, 150] width 12 height 6
click at [396, 152] on input "False" at bounding box center [393, 150] width 5 height 5
radio input "true"
click at [394, 196] on label "False" at bounding box center [412, 188] width 51 height 17
click at [394, 191] on input "False" at bounding box center [393, 188] width 5 height 5
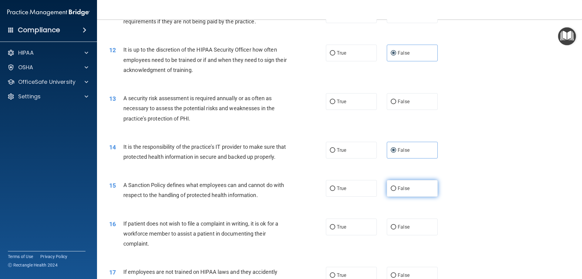
radio input "true"
click at [355, 233] on label "True" at bounding box center [351, 226] width 51 height 17
click at [335, 229] on input "True" at bounding box center [332, 227] width 5 height 5
radio input "true"
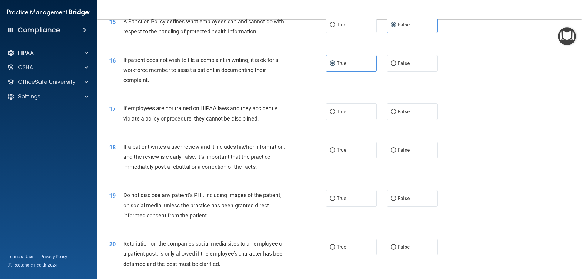
scroll to position [758, 0]
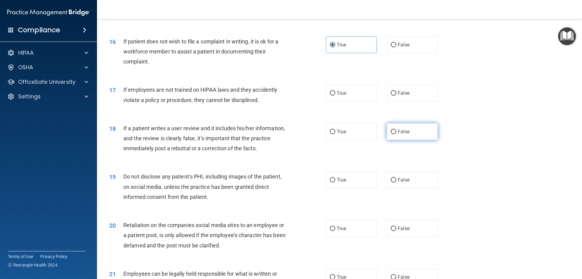
click at [399, 134] on span "False" at bounding box center [404, 132] width 12 height 6
click at [396, 134] on input "False" at bounding box center [393, 132] width 5 height 5
radio input "true"
click at [404, 237] on label "False" at bounding box center [412, 228] width 51 height 17
click at [396, 231] on input "False" at bounding box center [393, 228] width 5 height 5
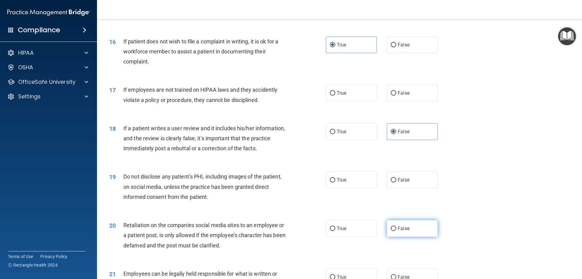
radio input "true"
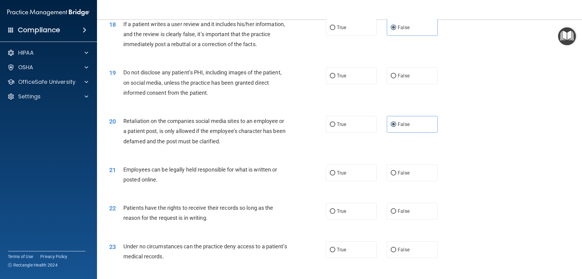
scroll to position [880, 0]
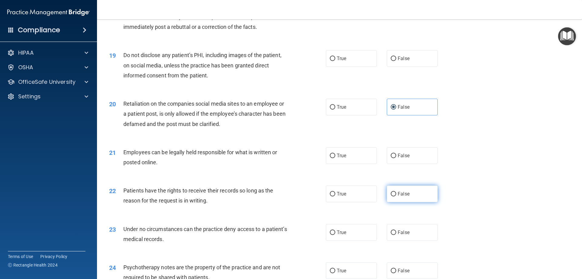
click at [422, 202] on label "False" at bounding box center [412, 193] width 51 height 17
click at [396, 196] on input "False" at bounding box center [393, 194] width 5 height 5
radio input "true"
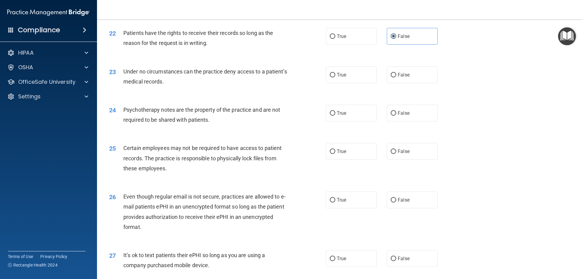
scroll to position [1122, 0]
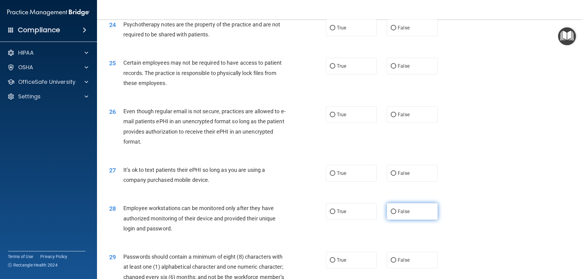
click at [422, 218] on label "False" at bounding box center [412, 211] width 51 height 17
click at [396, 214] on input "False" at bounding box center [393, 211] width 5 height 5
radio input "true"
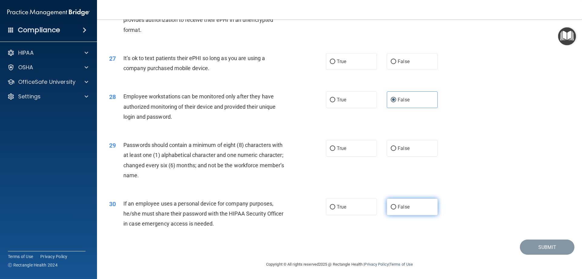
click at [417, 208] on label "False" at bounding box center [412, 206] width 51 height 17
click at [396, 208] on input "False" at bounding box center [393, 207] width 5 height 5
radio input "true"
click at [364, 145] on label "True" at bounding box center [351, 148] width 51 height 17
click at [335, 146] on input "True" at bounding box center [332, 148] width 5 height 5
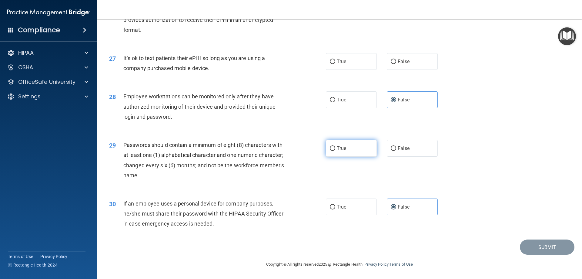
radio input "true"
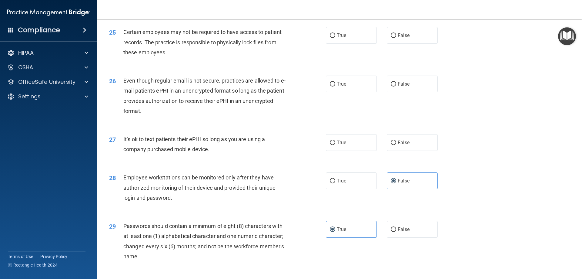
scroll to position [1122, 0]
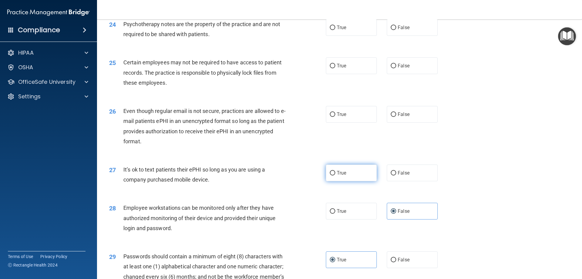
click at [348, 181] on label "True" at bounding box center [351, 172] width 51 height 17
click at [335, 175] on input "True" at bounding box center [332, 173] width 5 height 5
radio input "true"
click at [407, 177] on label "False" at bounding box center [412, 172] width 51 height 17
click at [396, 175] on input "False" at bounding box center [393, 173] width 5 height 5
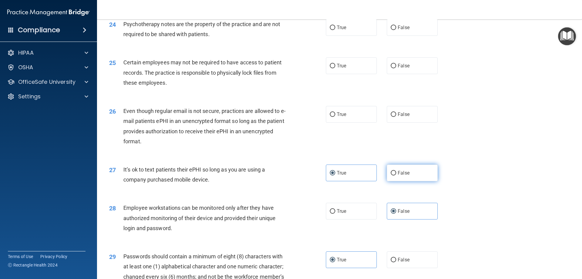
radio input "true"
radio input "false"
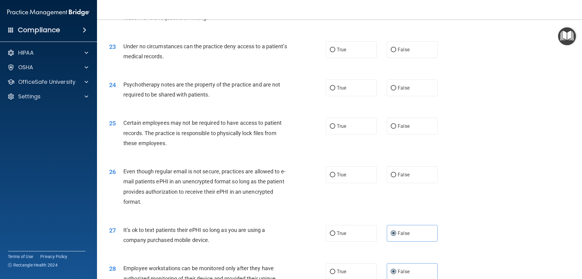
scroll to position [1062, 0]
click at [318, 184] on div "26 Even though regular email is not secure, practices are allowed to e-mail pat…" at bounding box center [217, 188] width 235 height 43
click at [348, 183] on label "True" at bounding box center [351, 175] width 51 height 17
click at [335, 177] on input "True" at bounding box center [332, 175] width 5 height 5
radio input "true"
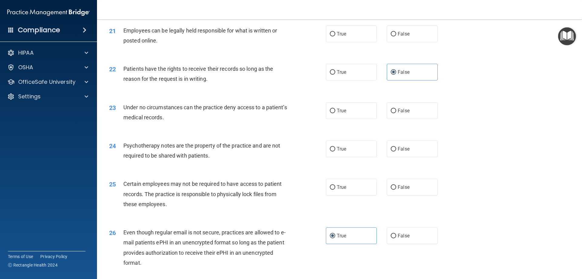
scroll to position [971, 0]
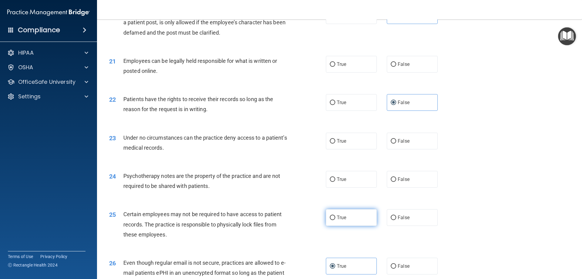
click at [361, 226] on label "True" at bounding box center [351, 217] width 51 height 17
click at [335, 220] on input "True" at bounding box center [332, 217] width 5 height 5
radio input "true"
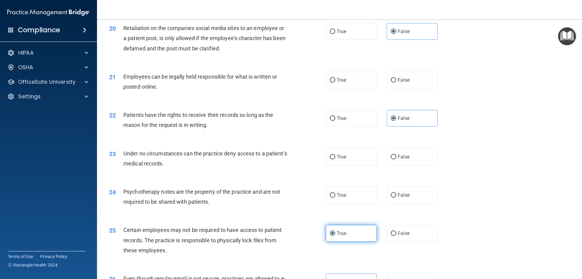
scroll to position [910, 0]
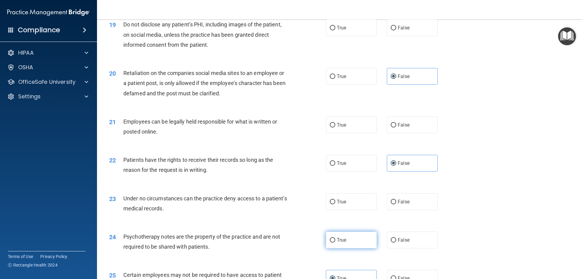
click at [347, 248] on label "True" at bounding box center [351, 239] width 51 height 17
click at [335, 242] on input "True" at bounding box center [332, 240] width 5 height 5
radio input "true"
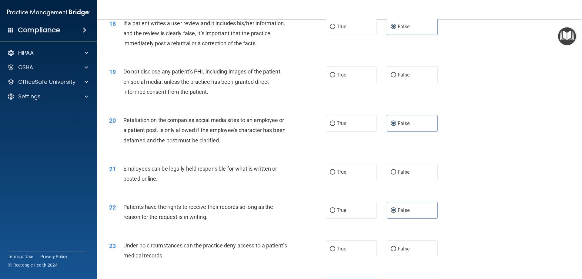
scroll to position [849, 0]
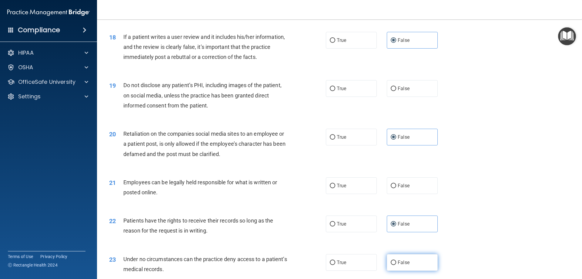
click at [404, 265] on span "False" at bounding box center [404, 262] width 12 height 6
click at [396, 265] on input "False" at bounding box center [393, 262] width 5 height 5
radio input "true"
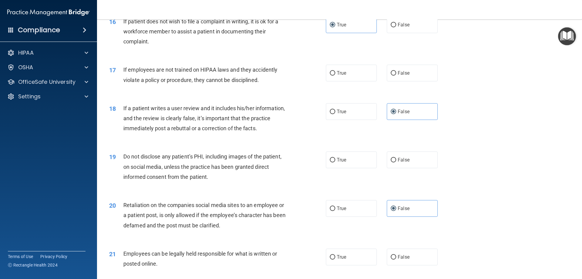
scroll to position [789, 0]
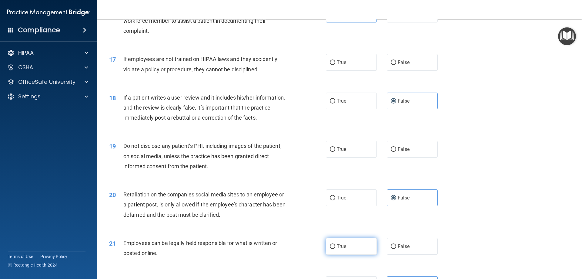
click at [348, 253] on label "True" at bounding box center [351, 246] width 51 height 17
click at [335, 249] on input "True" at bounding box center [332, 246] width 5 height 5
radio input "true"
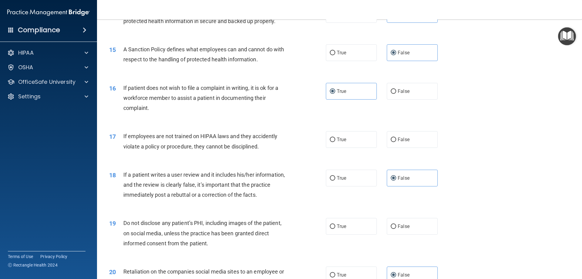
scroll to position [698, 0]
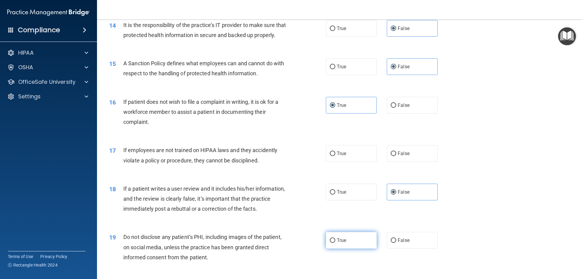
click at [359, 248] on label "True" at bounding box center [351, 240] width 51 height 17
click at [335, 243] on input "True" at bounding box center [332, 240] width 5 height 5
radio input "true"
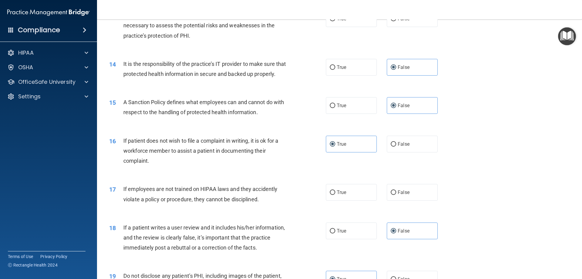
scroll to position [637, 0]
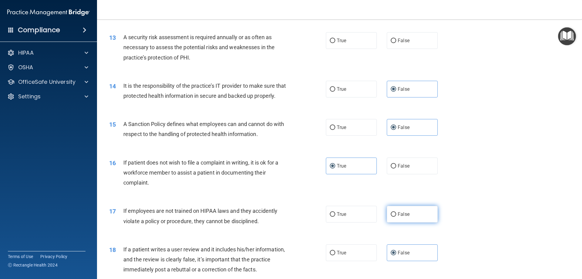
click at [400, 217] on span "False" at bounding box center [404, 214] width 12 height 6
click at [396, 217] on input "False" at bounding box center [393, 214] width 5 height 5
radio input "true"
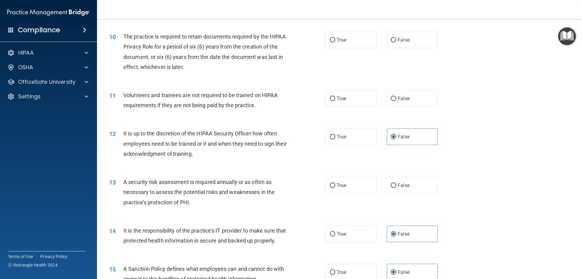
scroll to position [455, 0]
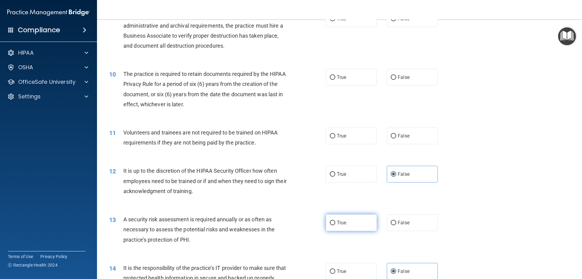
click at [355, 220] on label "True" at bounding box center [351, 222] width 51 height 17
click at [335, 220] on input "True" at bounding box center [332, 222] width 5 height 5
radio input "true"
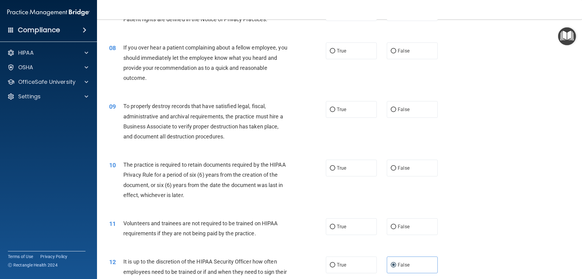
scroll to position [364, 0]
click at [394, 223] on label "False" at bounding box center [412, 226] width 51 height 17
click at [394, 225] on input "False" at bounding box center [393, 227] width 5 height 5
radio input "true"
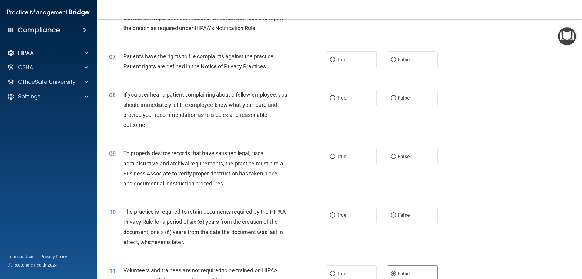
scroll to position [304, 0]
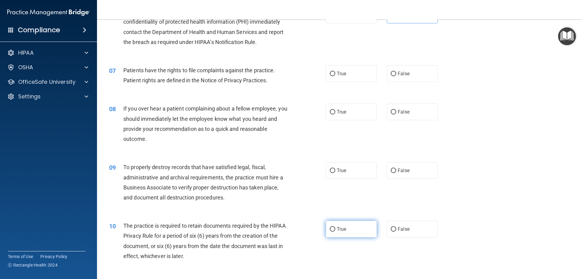
click at [353, 228] on label "True" at bounding box center [351, 228] width 51 height 17
click at [335, 228] on input "True" at bounding box center [332, 229] width 5 height 5
radio input "true"
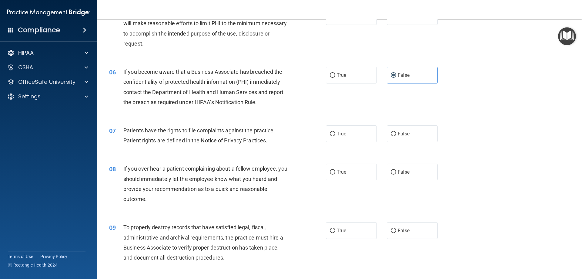
scroll to position [243, 0]
click at [341, 230] on span "True" at bounding box center [341, 231] width 9 height 6
click at [335, 230] on input "True" at bounding box center [332, 231] width 5 height 5
radio input "true"
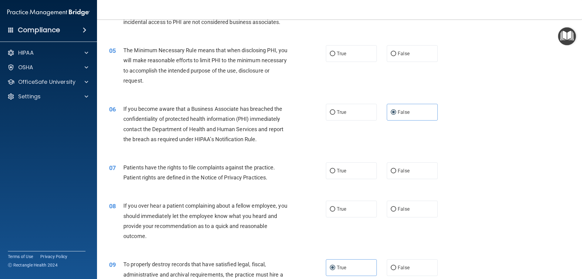
scroll to position [182, 0]
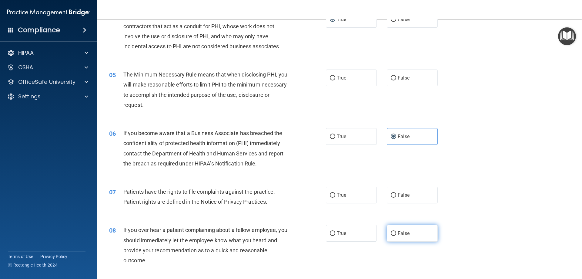
click at [424, 240] on label "False" at bounding box center [412, 233] width 51 height 17
click at [396, 236] on input "False" at bounding box center [393, 233] width 5 height 5
radio input "true"
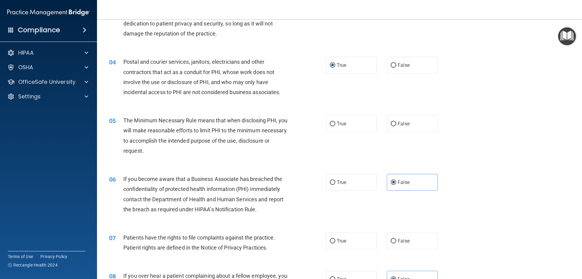
scroll to position [122, 0]
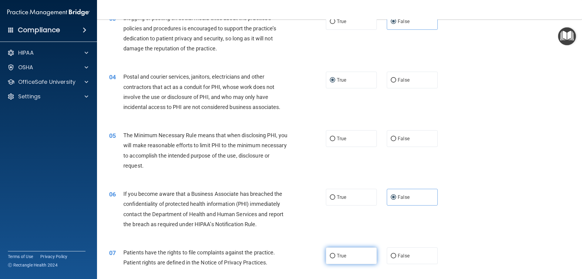
click at [349, 256] on label "True" at bounding box center [351, 255] width 51 height 17
click at [335, 256] on input "True" at bounding box center [332, 256] width 5 height 5
radio input "true"
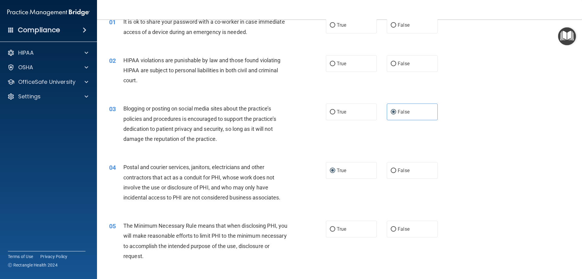
scroll to position [31, 0]
click at [341, 231] on span "True" at bounding box center [341, 230] width 9 height 6
click at [335, 231] on input "True" at bounding box center [332, 229] width 5 height 5
radio input "true"
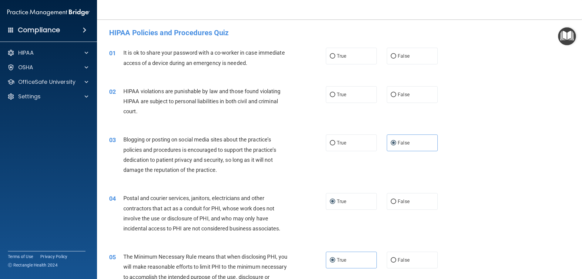
scroll to position [0, 0]
click at [351, 99] on label "True" at bounding box center [351, 94] width 51 height 17
click at [335, 97] on input "True" at bounding box center [332, 95] width 5 height 5
radio input "true"
click at [391, 51] on label "False" at bounding box center [412, 56] width 51 height 17
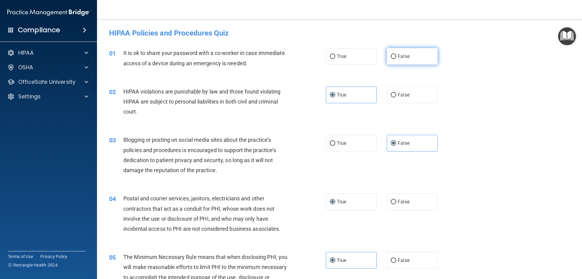
click at [391, 54] on input "False" at bounding box center [393, 56] width 5 height 5
radio input "true"
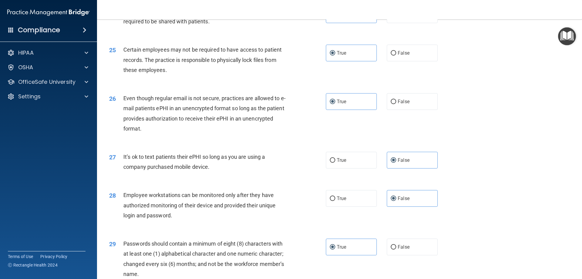
scroll to position [1244, 0]
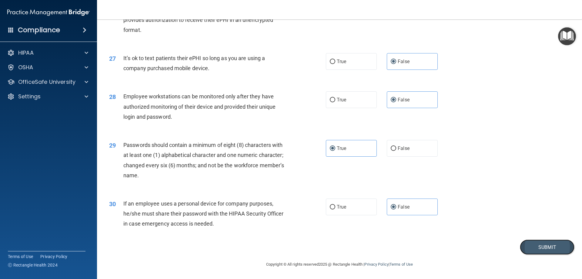
click at [530, 251] on button "Submit" at bounding box center [547, 246] width 55 height 15
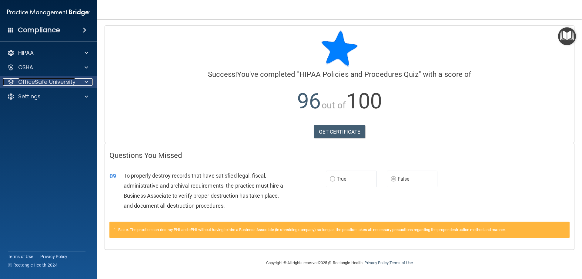
click at [76, 82] on div "OfficeSafe University" at bounding box center [40, 81] width 75 height 7
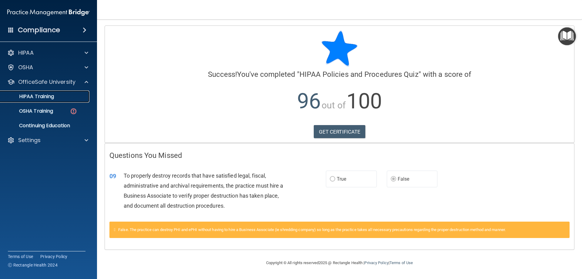
click at [56, 95] on div "HIPAA Training" at bounding box center [45, 96] width 83 height 6
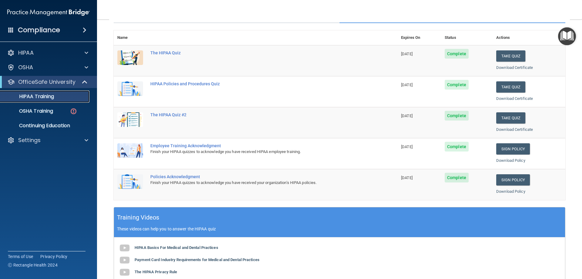
scroll to position [57, 0]
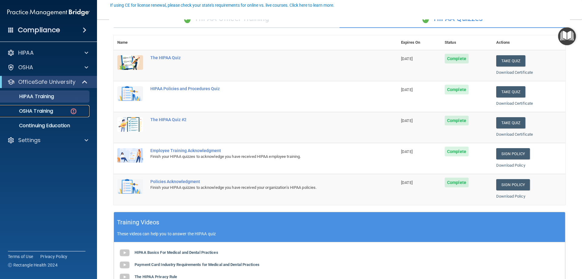
click at [52, 106] on link "OSHA Training" at bounding box center [42, 111] width 96 height 12
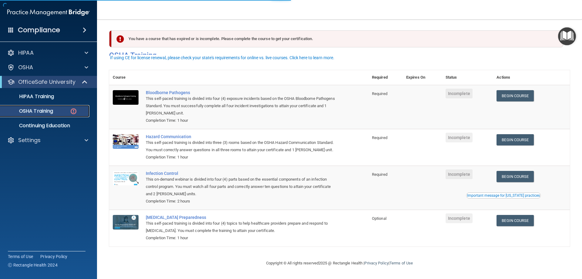
scroll to position [8, 0]
click at [72, 113] on img at bounding box center [74, 111] width 8 height 8
click at [44, 114] on p "OSHA Training" at bounding box center [28, 111] width 49 height 6
click at [44, 113] on p "OSHA Training" at bounding box center [28, 111] width 49 height 6
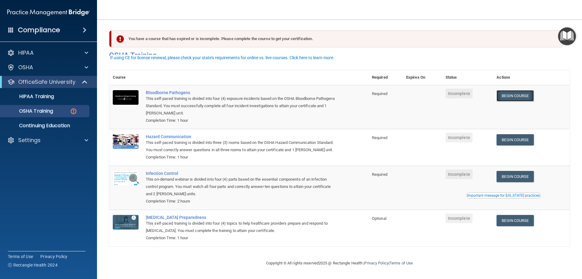
click at [511, 91] on link "Begin Course" at bounding box center [515, 95] width 37 height 11
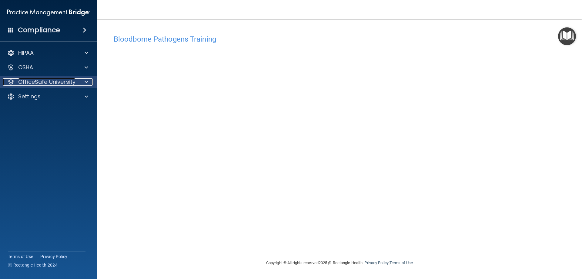
click at [86, 79] on span at bounding box center [87, 81] width 4 height 7
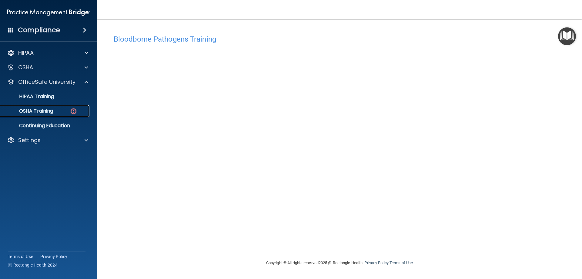
click at [73, 113] on img at bounding box center [74, 111] width 8 height 8
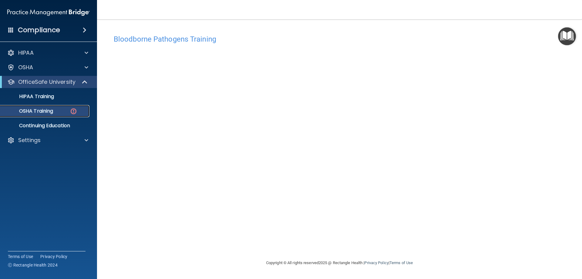
click at [72, 112] on img at bounding box center [74, 111] width 8 height 8
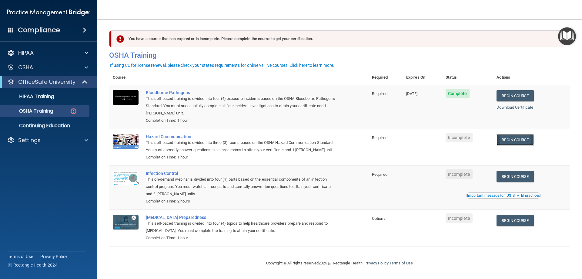
click at [515, 141] on link "Begin Course" at bounding box center [515, 139] width 37 height 11
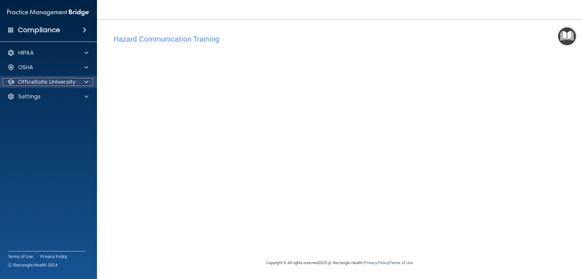
click at [75, 84] on div "OfficeSafe University" at bounding box center [40, 81] width 75 height 7
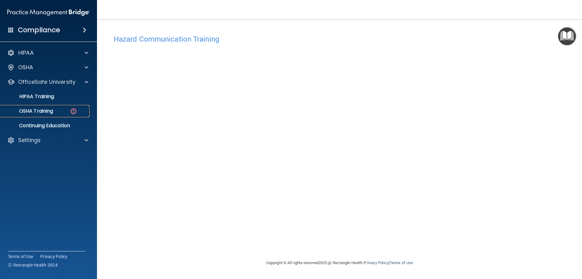
click at [67, 109] on div "OSHA Training" at bounding box center [45, 111] width 83 height 6
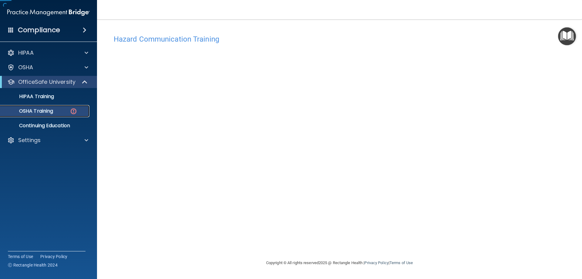
click at [67, 109] on div "OSHA Training" at bounding box center [45, 111] width 83 height 6
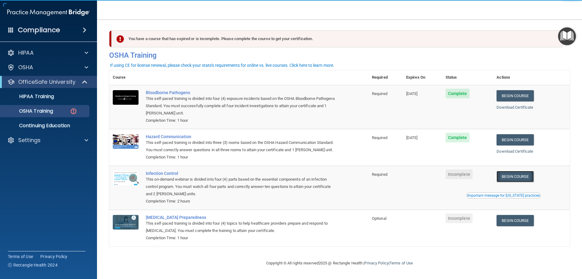
click at [526, 182] on link "Begin Course" at bounding box center [515, 176] width 37 height 11
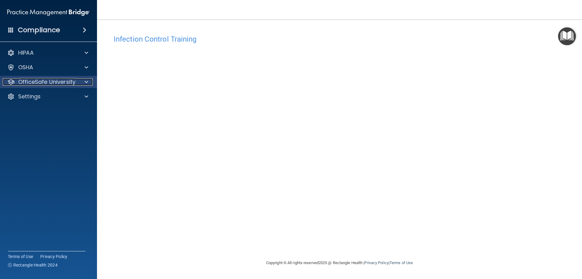
click at [87, 79] on span at bounding box center [87, 81] width 4 height 7
click at [63, 79] on p "OfficeSafe University" at bounding box center [46, 81] width 57 height 7
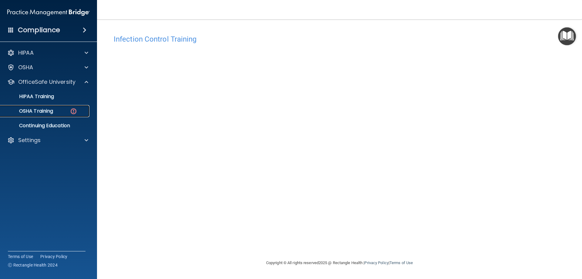
click at [59, 111] on div "OSHA Training" at bounding box center [45, 111] width 83 height 6
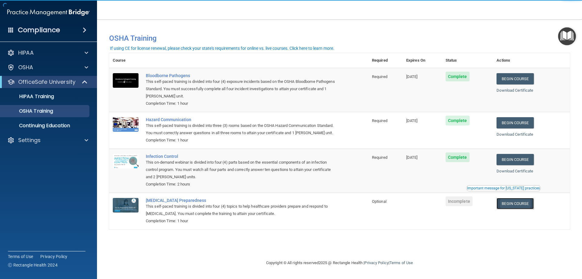
click at [527, 207] on link "Begin Course" at bounding box center [515, 203] width 37 height 11
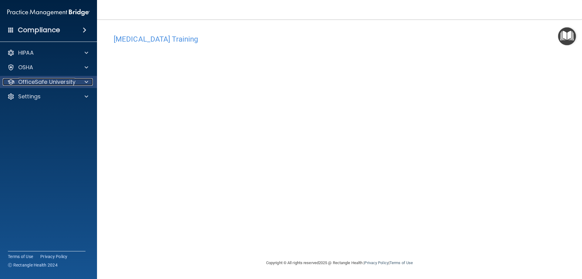
click at [36, 80] on p "OfficeSafe University" at bounding box center [46, 81] width 57 height 7
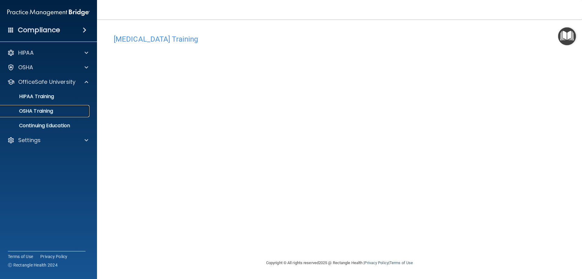
click at [57, 108] on div "OSHA Training" at bounding box center [45, 111] width 83 height 6
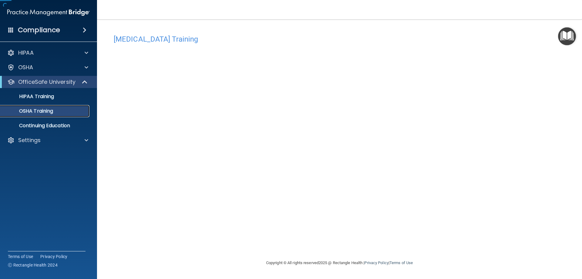
click at [57, 108] on div "OSHA Training" at bounding box center [45, 111] width 83 height 6
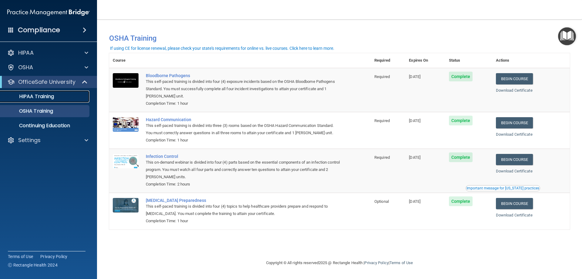
click at [48, 91] on link "HIPAA Training" at bounding box center [42, 96] width 96 height 12
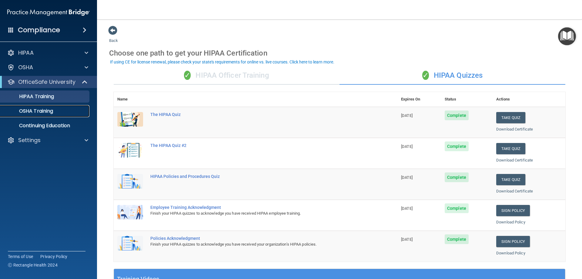
click at [79, 110] on div "OSHA Training" at bounding box center [45, 111] width 83 height 6
